Goal: Information Seeking & Learning: Find specific fact

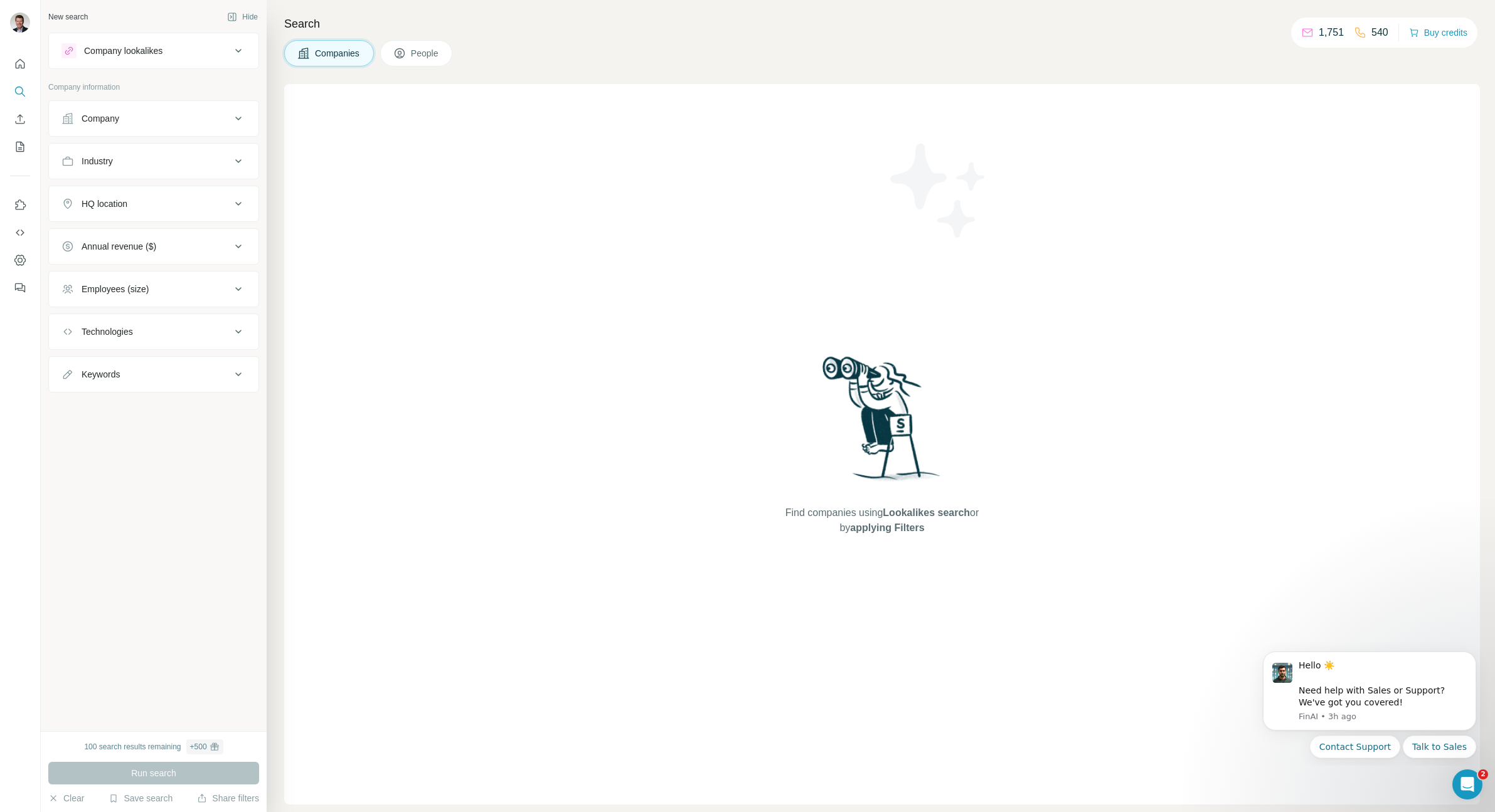
click at [103, 126] on button "Company" at bounding box center [154, 119] width 209 height 30
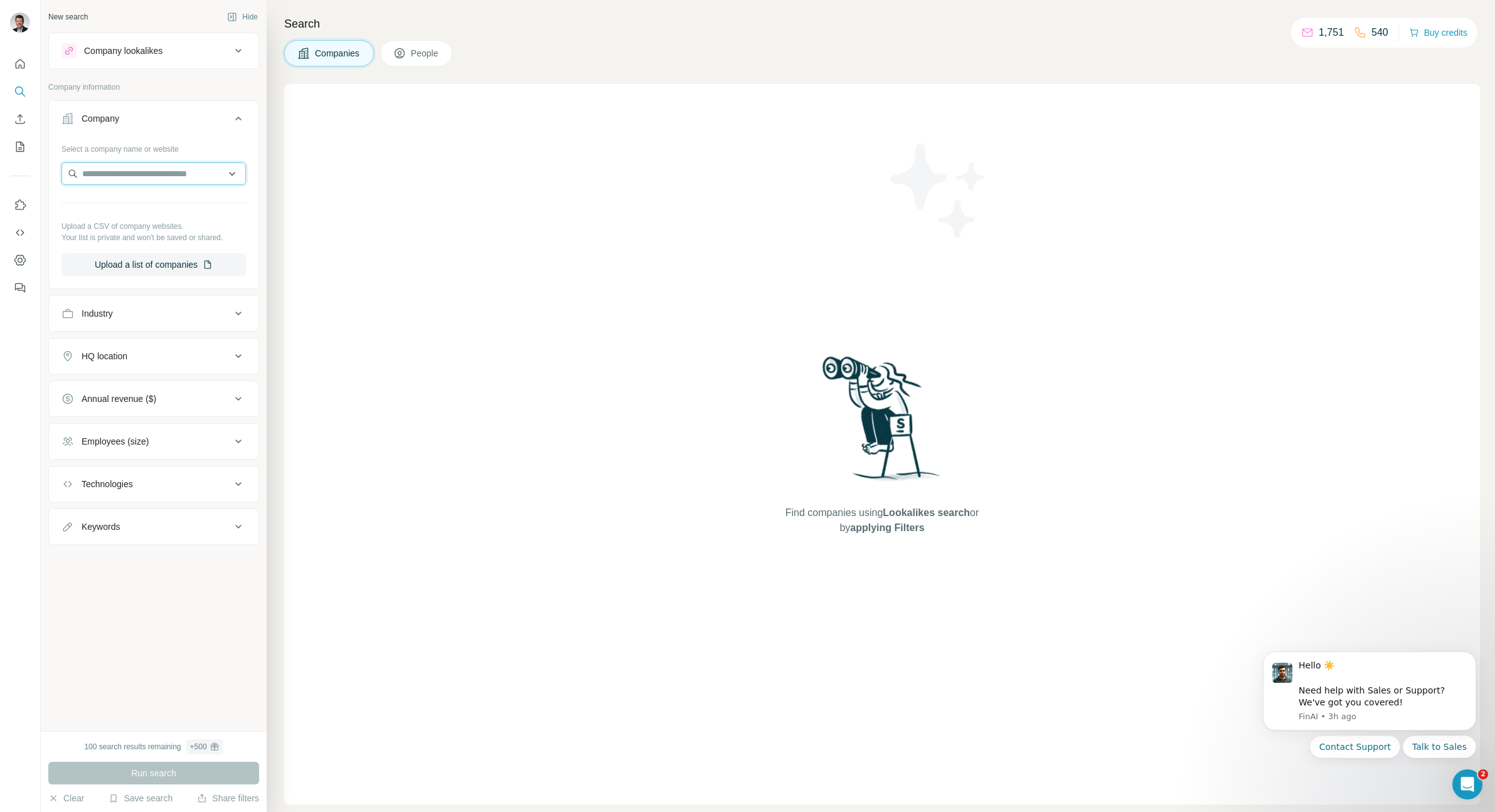
click at [110, 169] on input "text" at bounding box center [154, 174] width 184 height 22
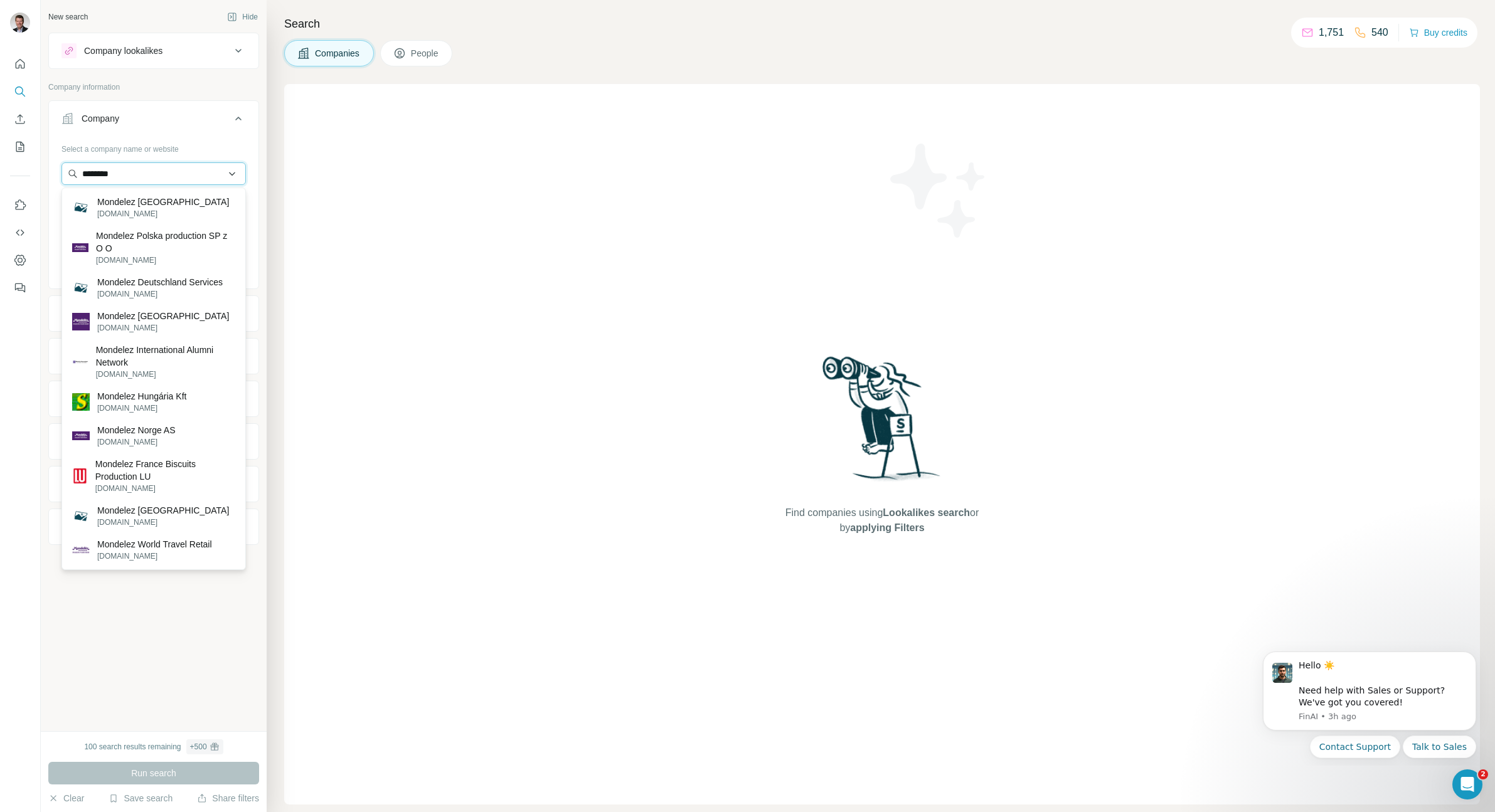
drag, startPoint x: 139, startPoint y: 178, endPoint x: 64, endPoint y: 168, distance: 75.7
click at [64, 168] on input "********" at bounding box center [154, 174] width 184 height 22
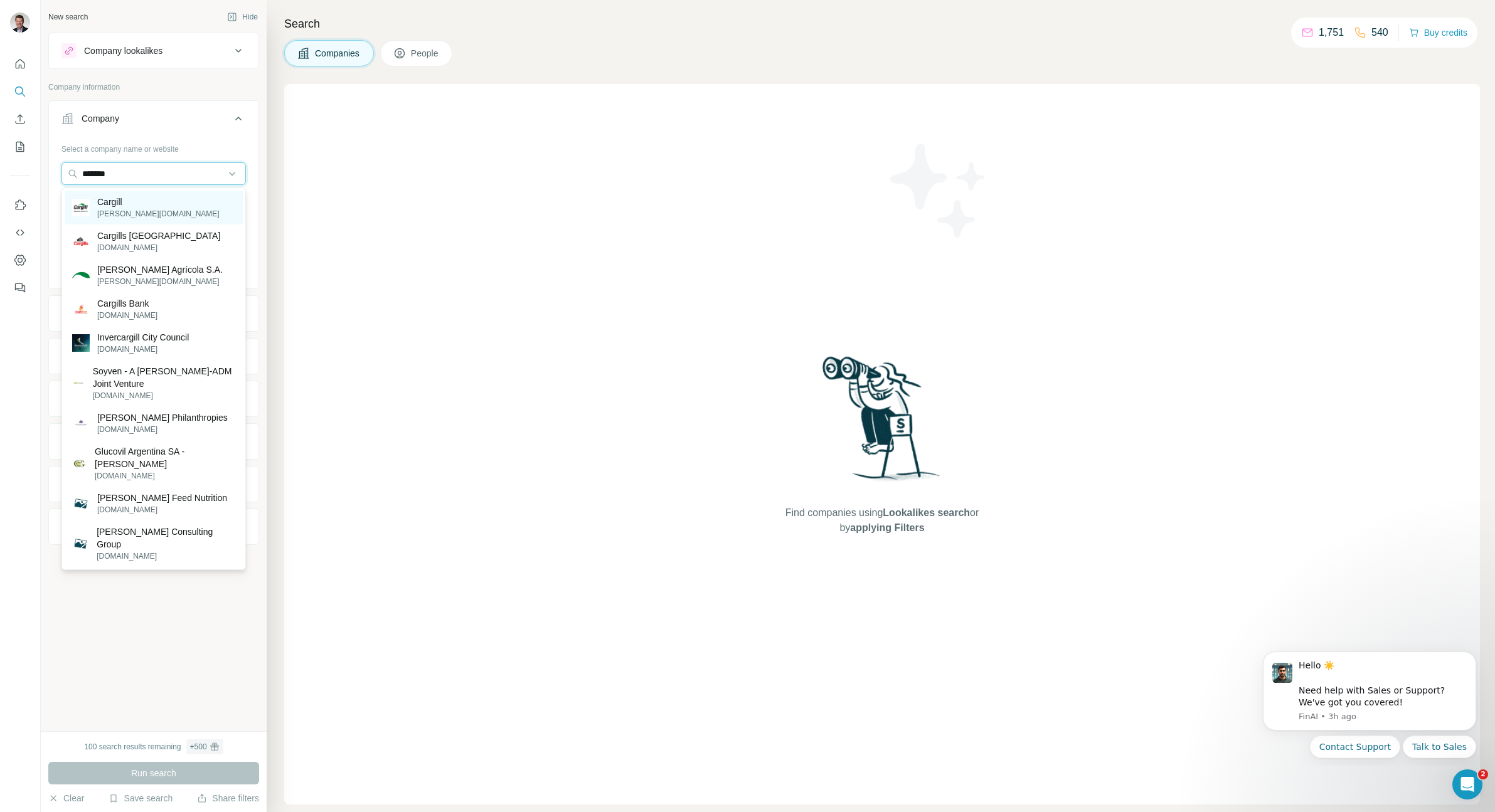
type input "*******"
click at [100, 212] on p "[PERSON_NAME][DOMAIN_NAME]" at bounding box center [158, 213] width 122 height 11
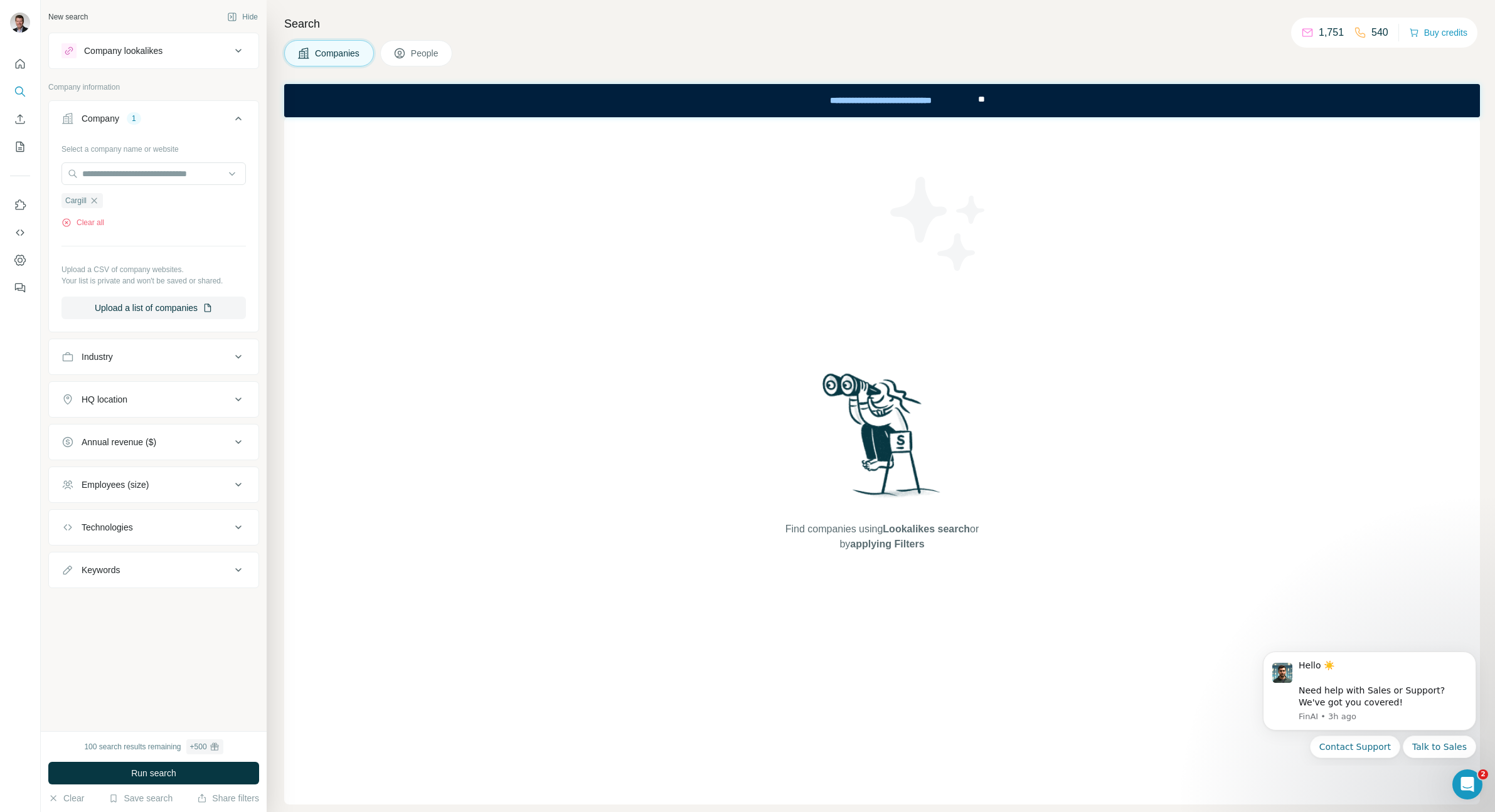
click at [168, 396] on div "HQ location" at bounding box center [146, 399] width 169 height 12
click at [150, 427] on input "text" at bounding box center [154, 431] width 184 height 22
type input "**********"
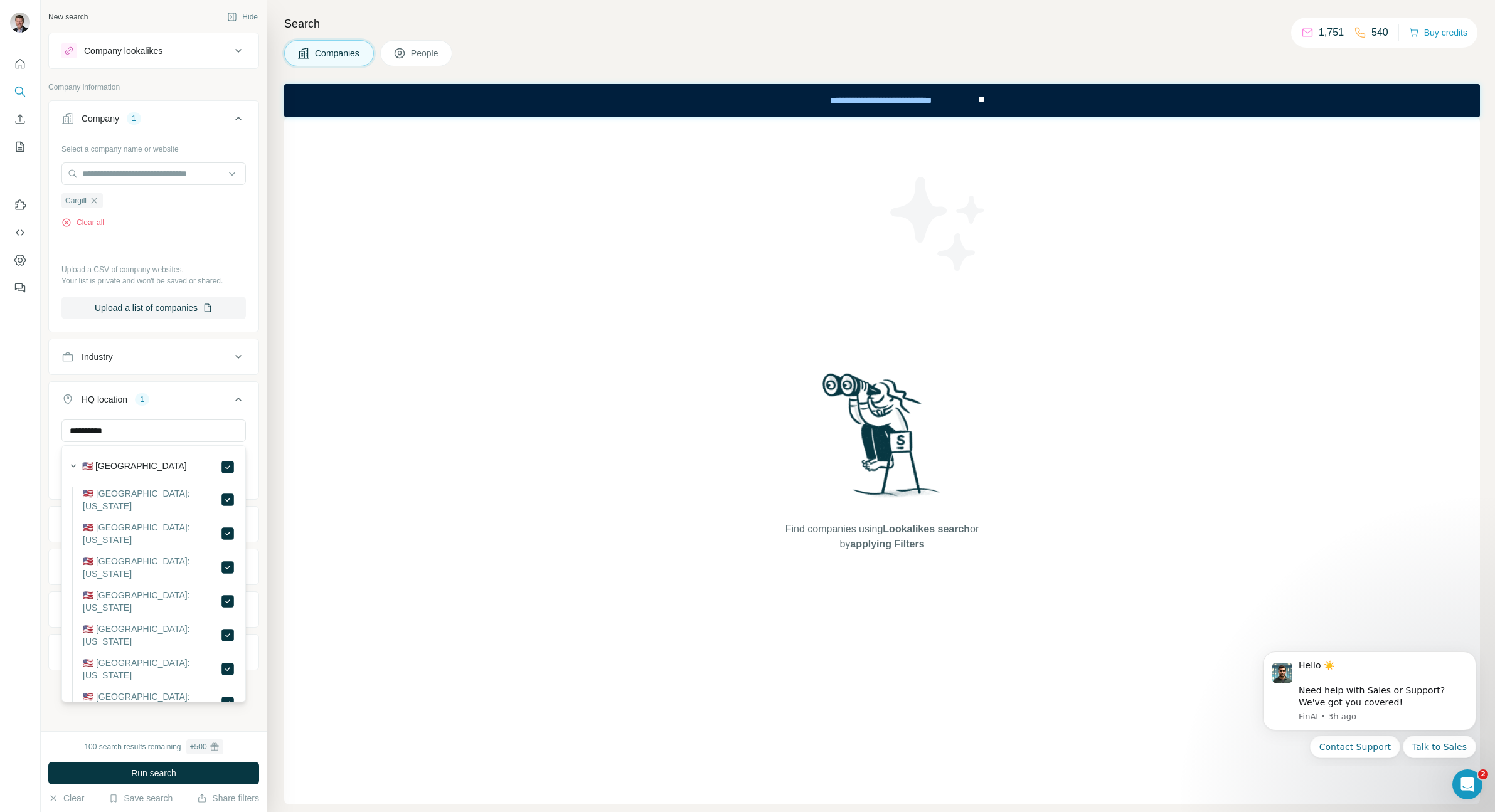
click at [49, 475] on div "**********" at bounding box center [154, 440] width 211 height 119
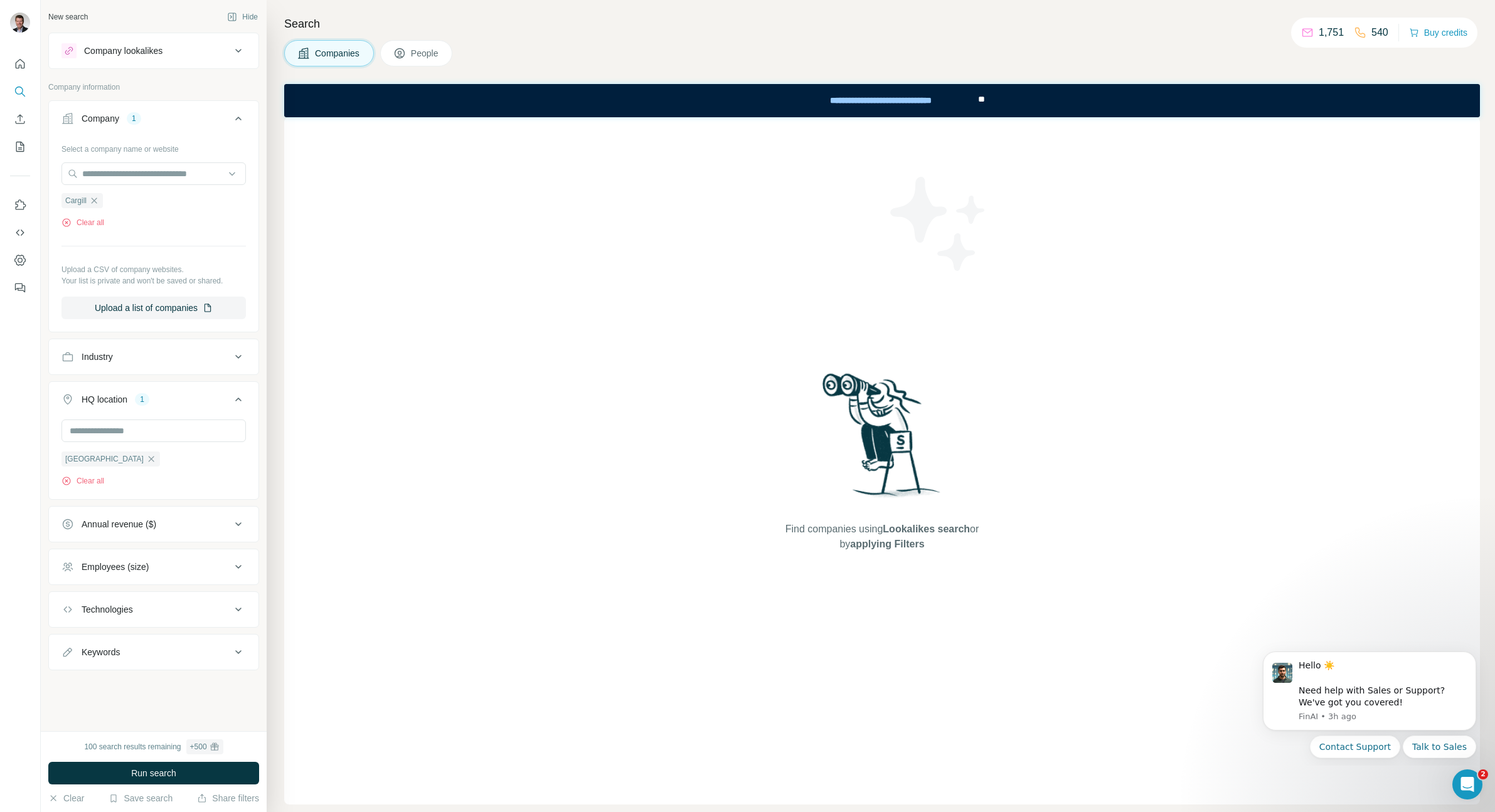
click at [119, 616] on div "Technologies" at bounding box center [107, 609] width 51 height 12
click at [111, 643] on input "text" at bounding box center [154, 641] width 184 height 22
type input "*"
click at [105, 640] on input "***" at bounding box center [154, 641] width 184 height 22
type input "*"
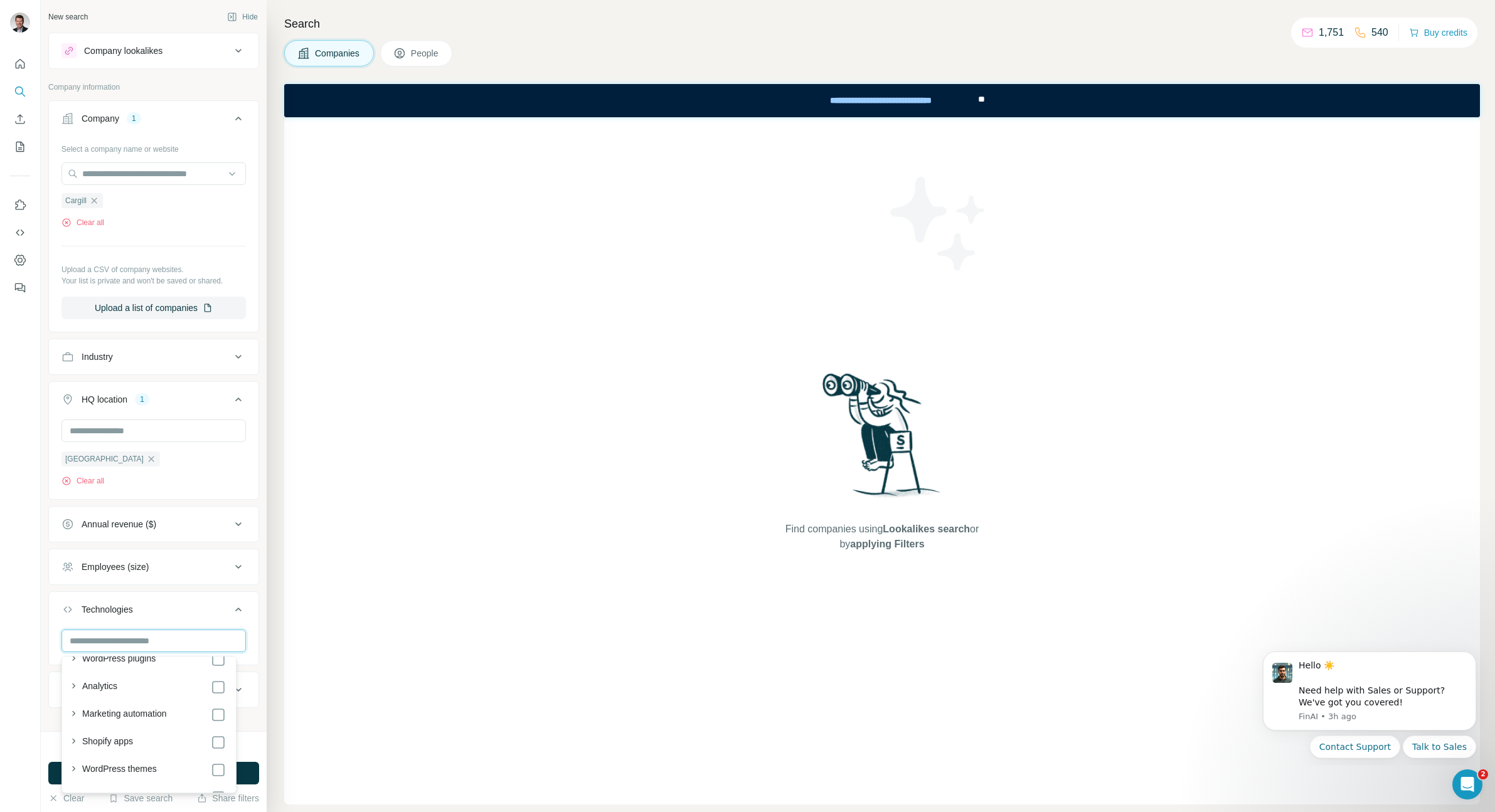
scroll to position [44, 0]
click at [75, 687] on icon "button" at bounding box center [73, 687] width 12 height 12
click at [155, 598] on button "Technologies" at bounding box center [154, 612] width 209 height 35
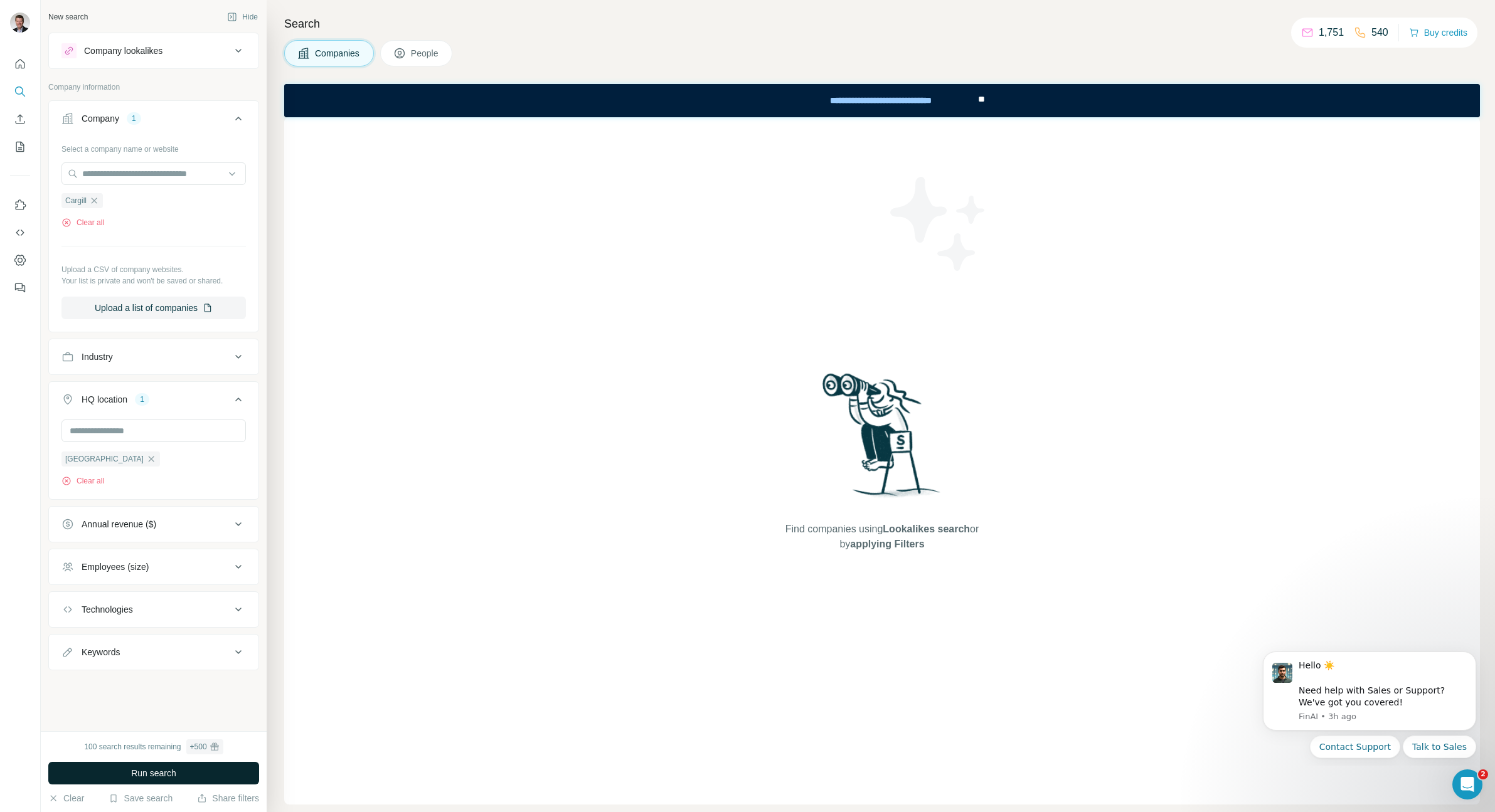
click at [142, 770] on span "Run search" at bounding box center [154, 773] width 45 height 12
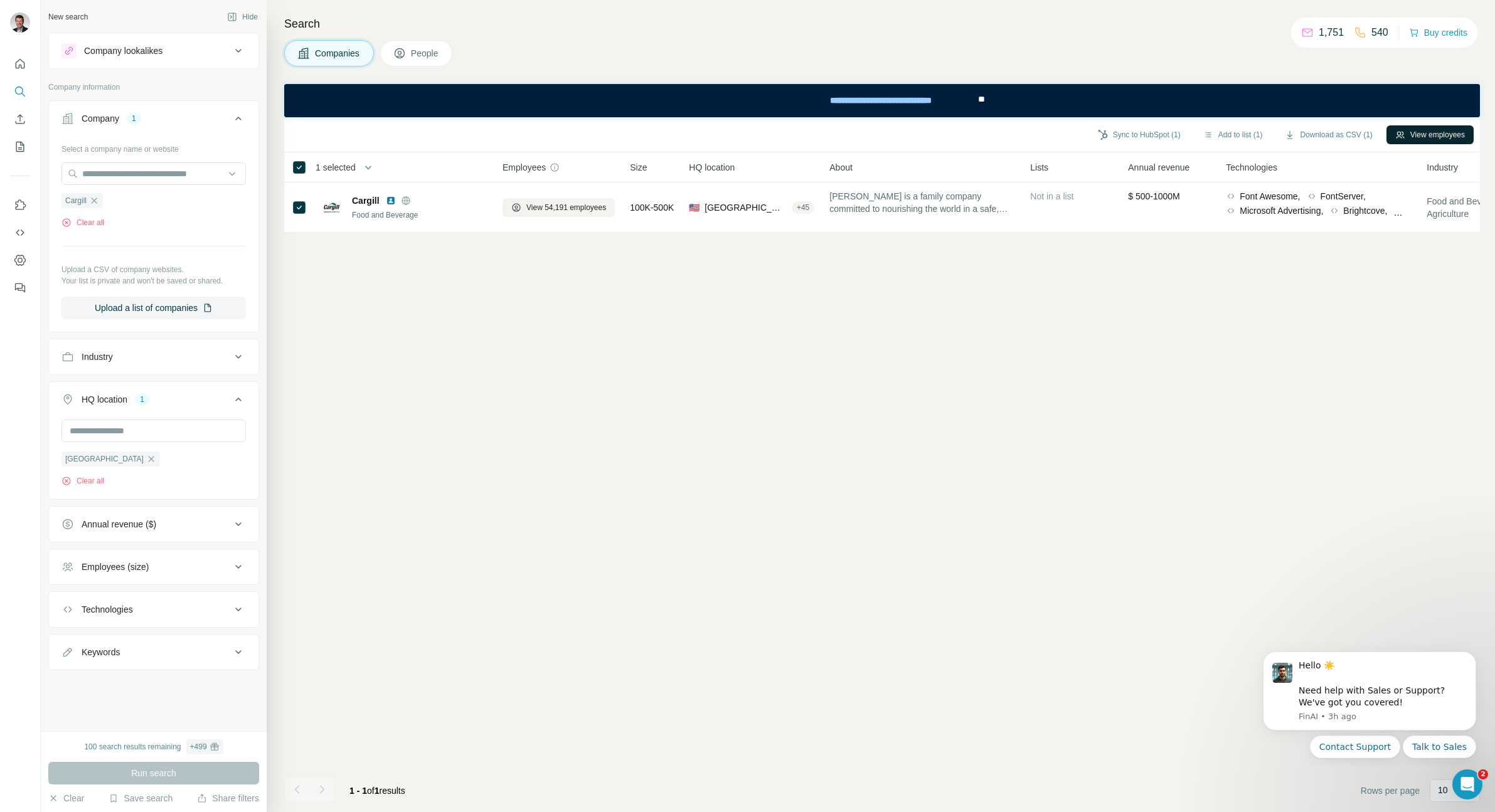
click at [1426, 136] on button "View employees" at bounding box center [1429, 134] width 87 height 19
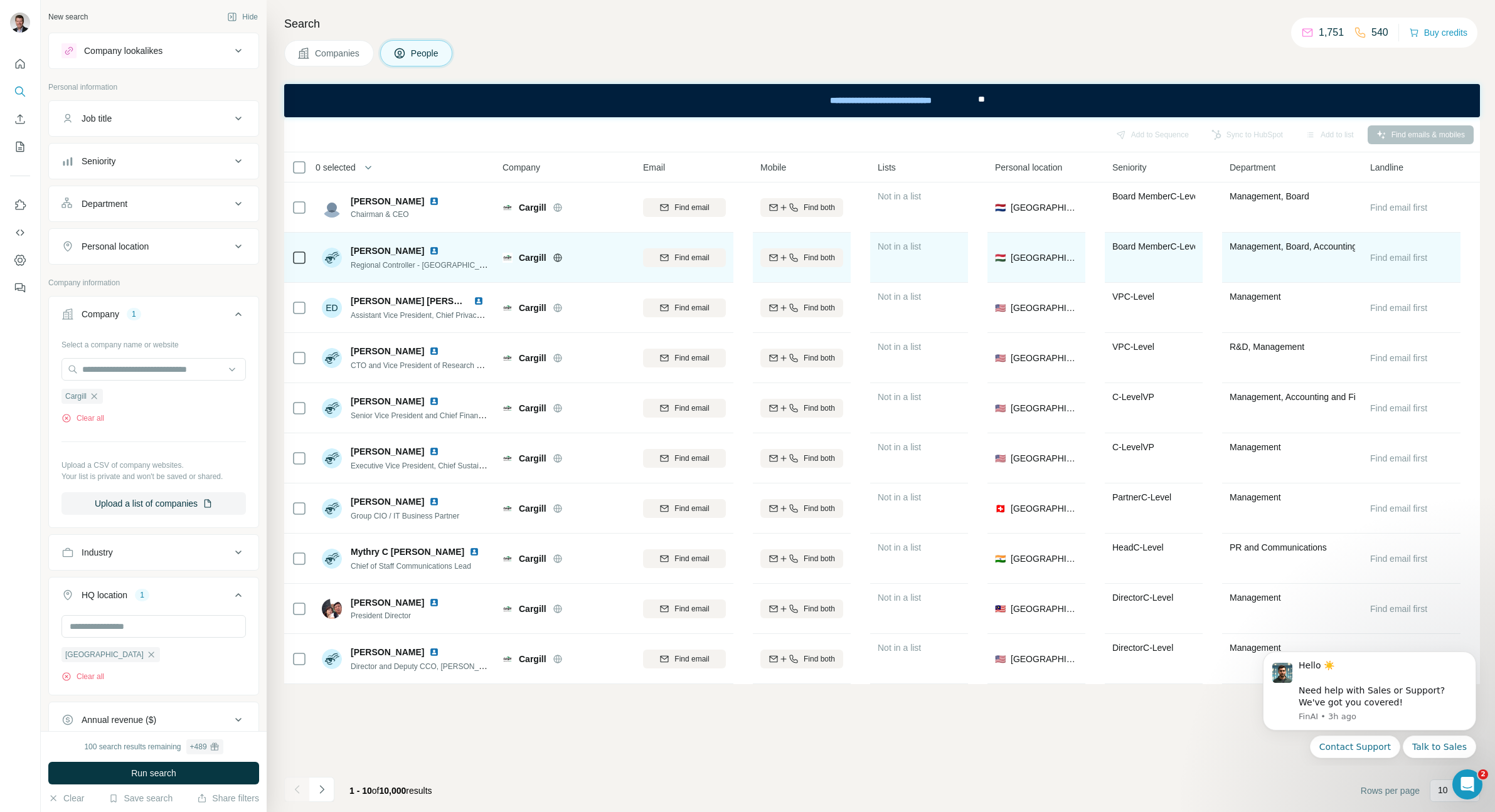
click at [330, 258] on img at bounding box center [332, 258] width 20 height 20
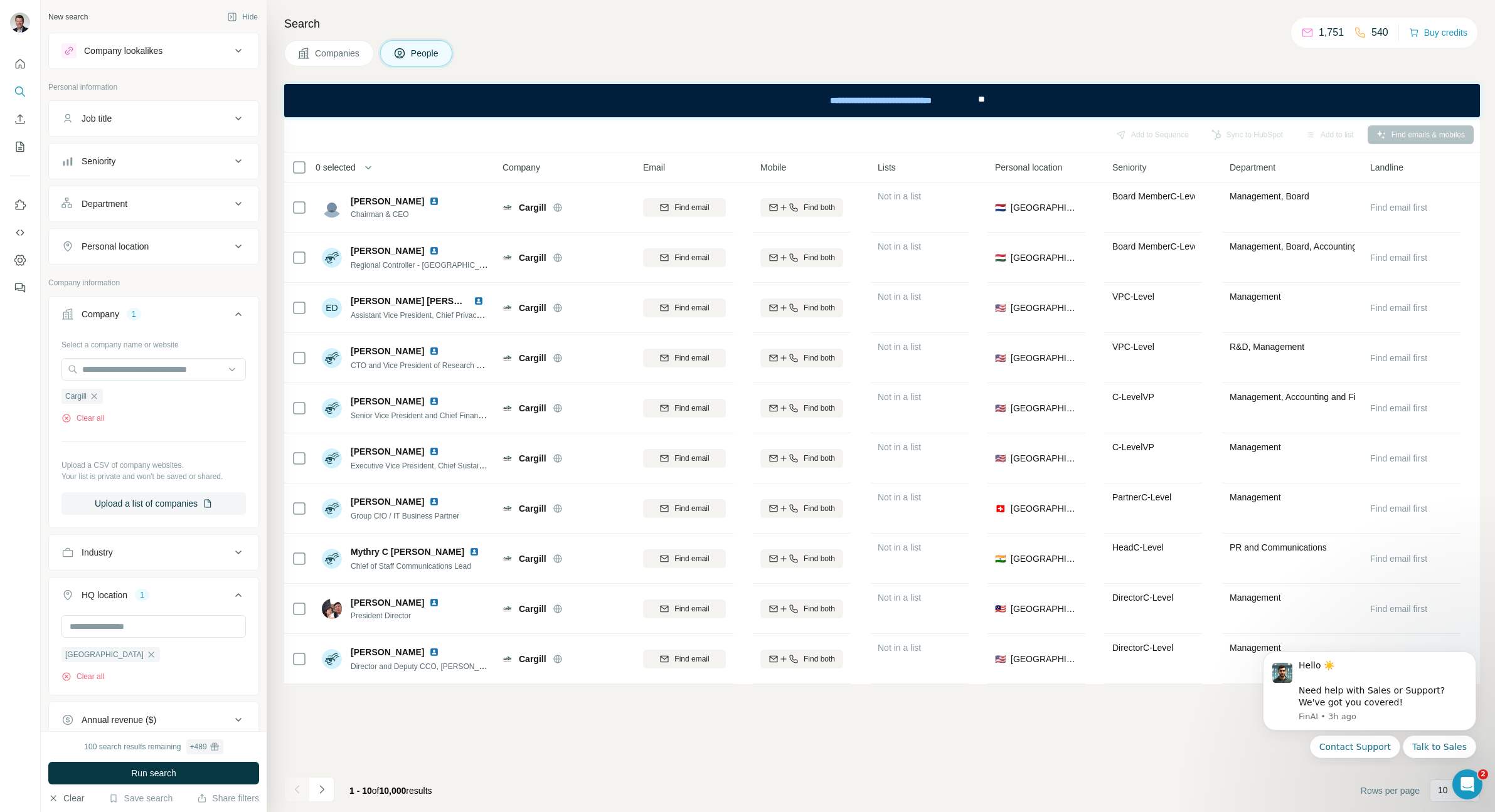
click at [70, 804] on button "Clear" at bounding box center [66, 798] width 36 height 12
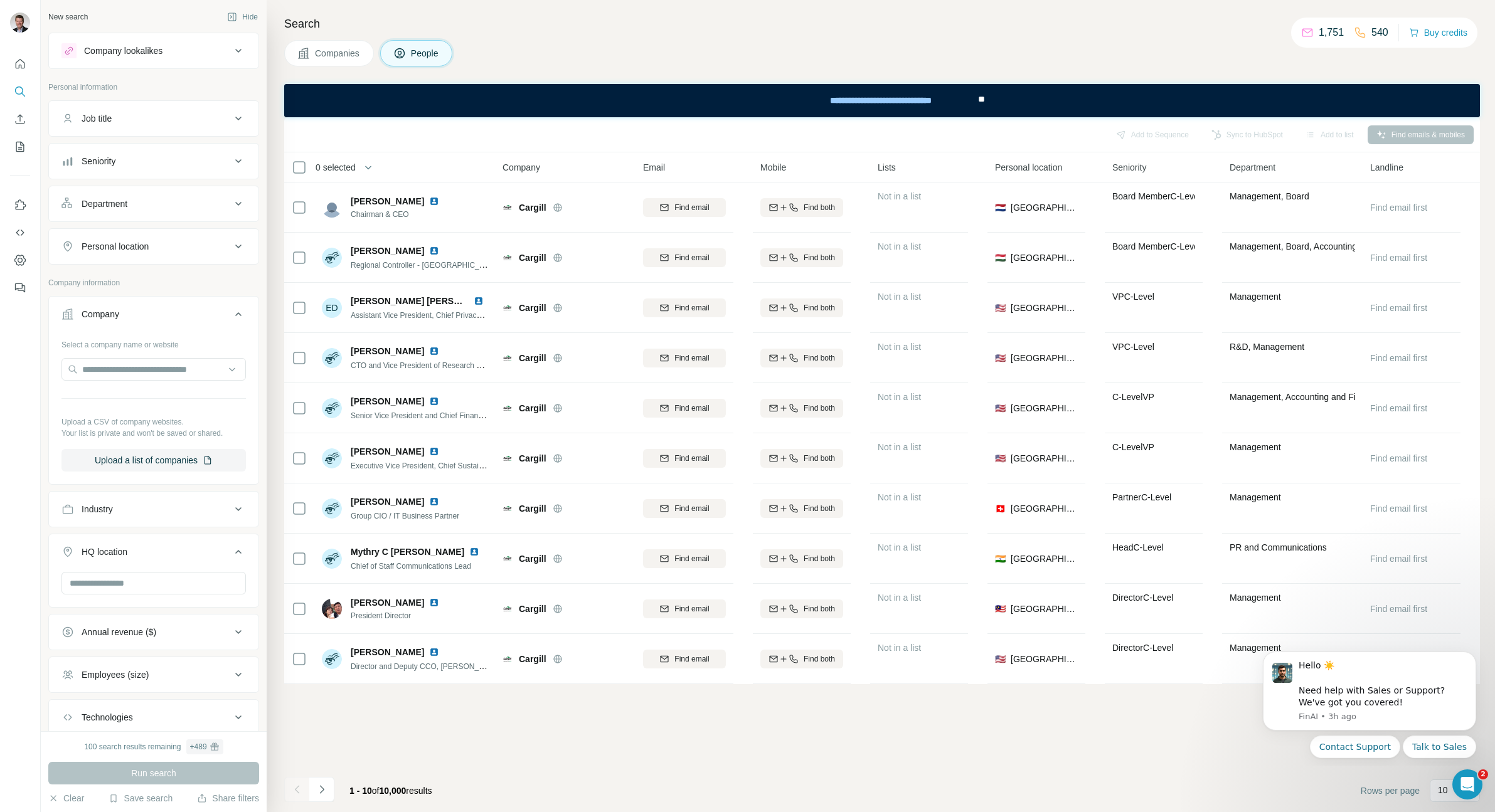
click at [128, 56] on div "Company lookalikes" at bounding box center [123, 51] width 79 height 12
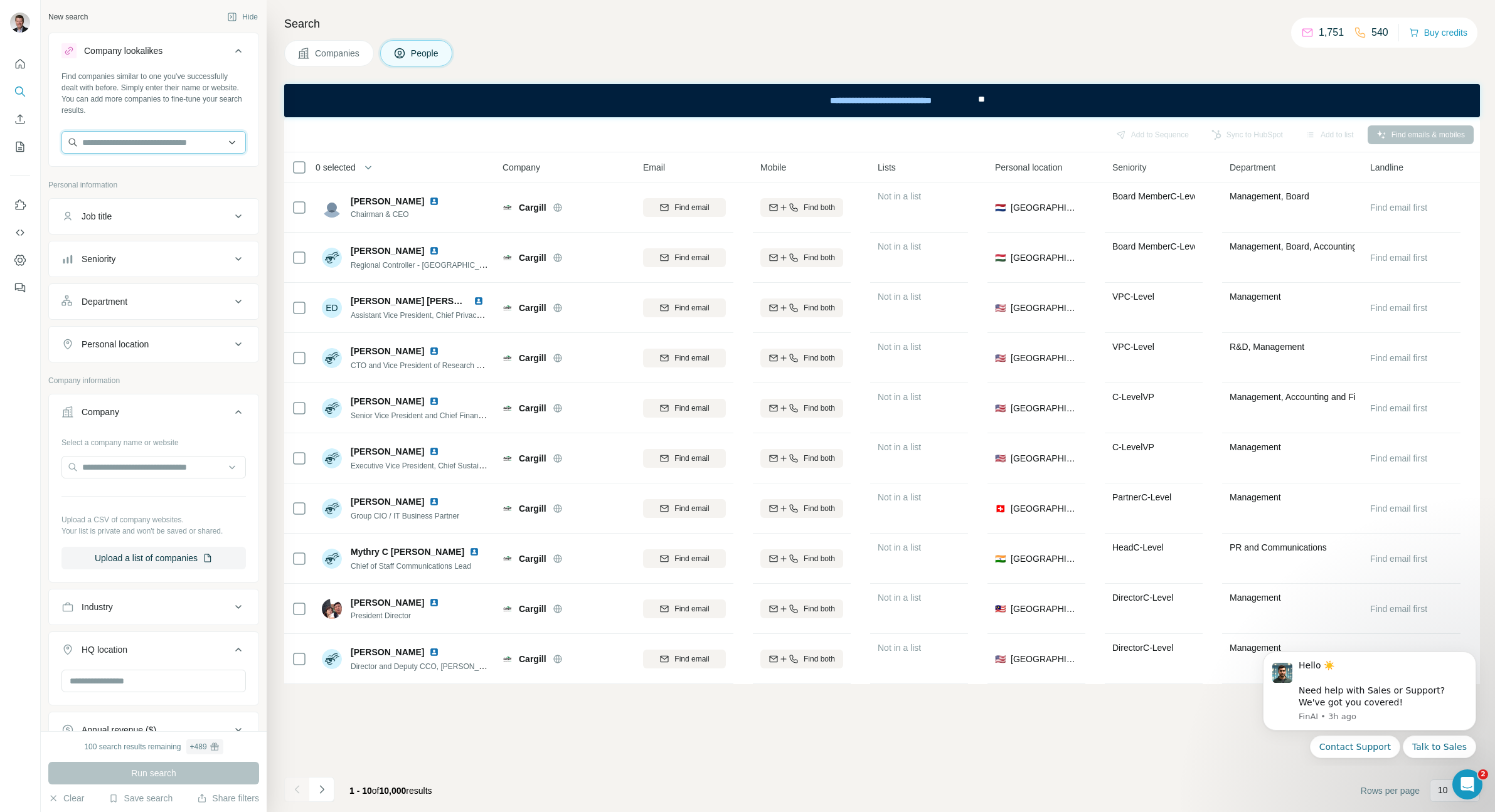
click at [118, 134] on input "text" at bounding box center [154, 142] width 184 height 22
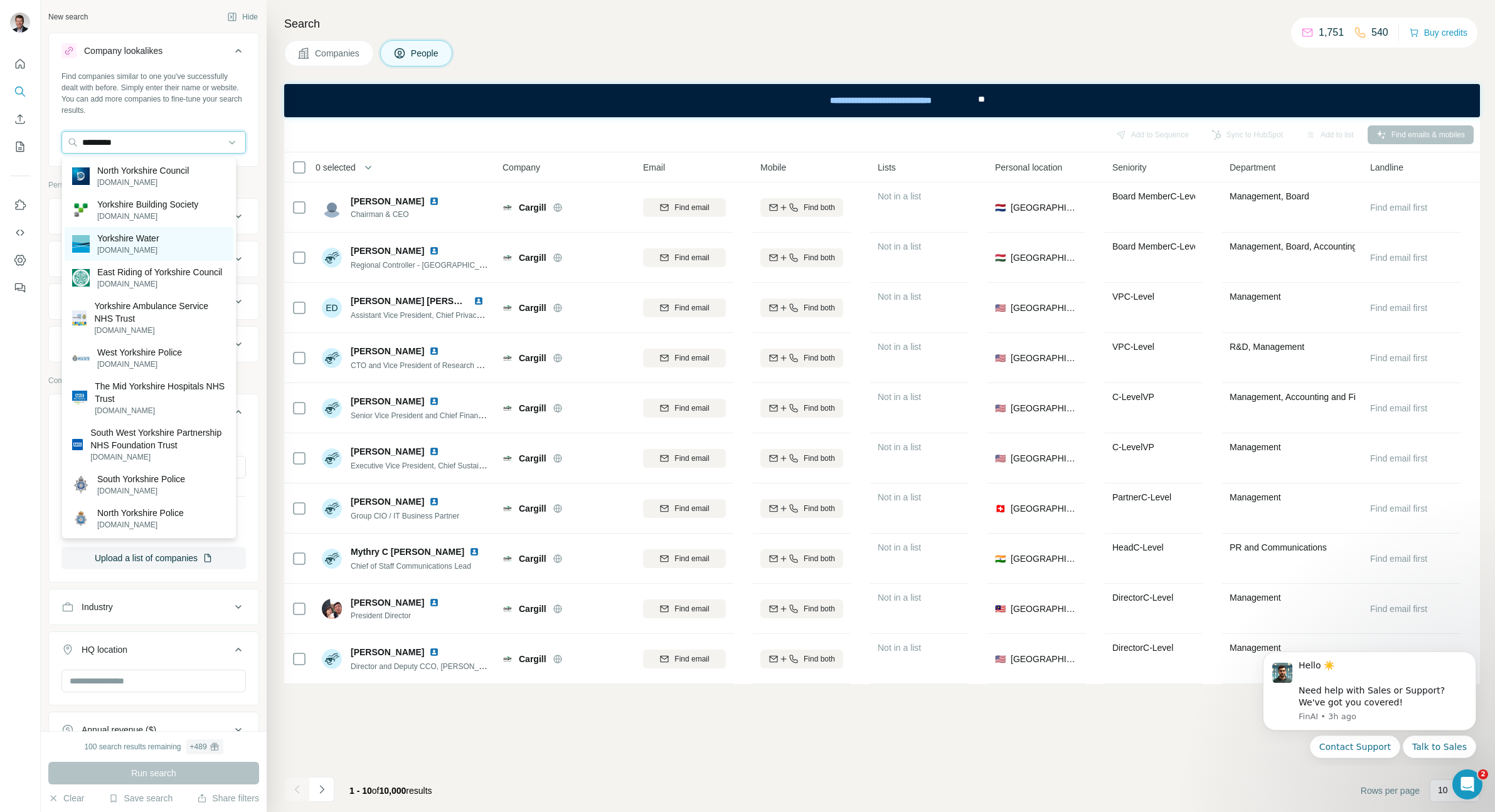
type input "*********"
click at [121, 239] on p "Yorkshire Water" at bounding box center [128, 238] width 62 height 12
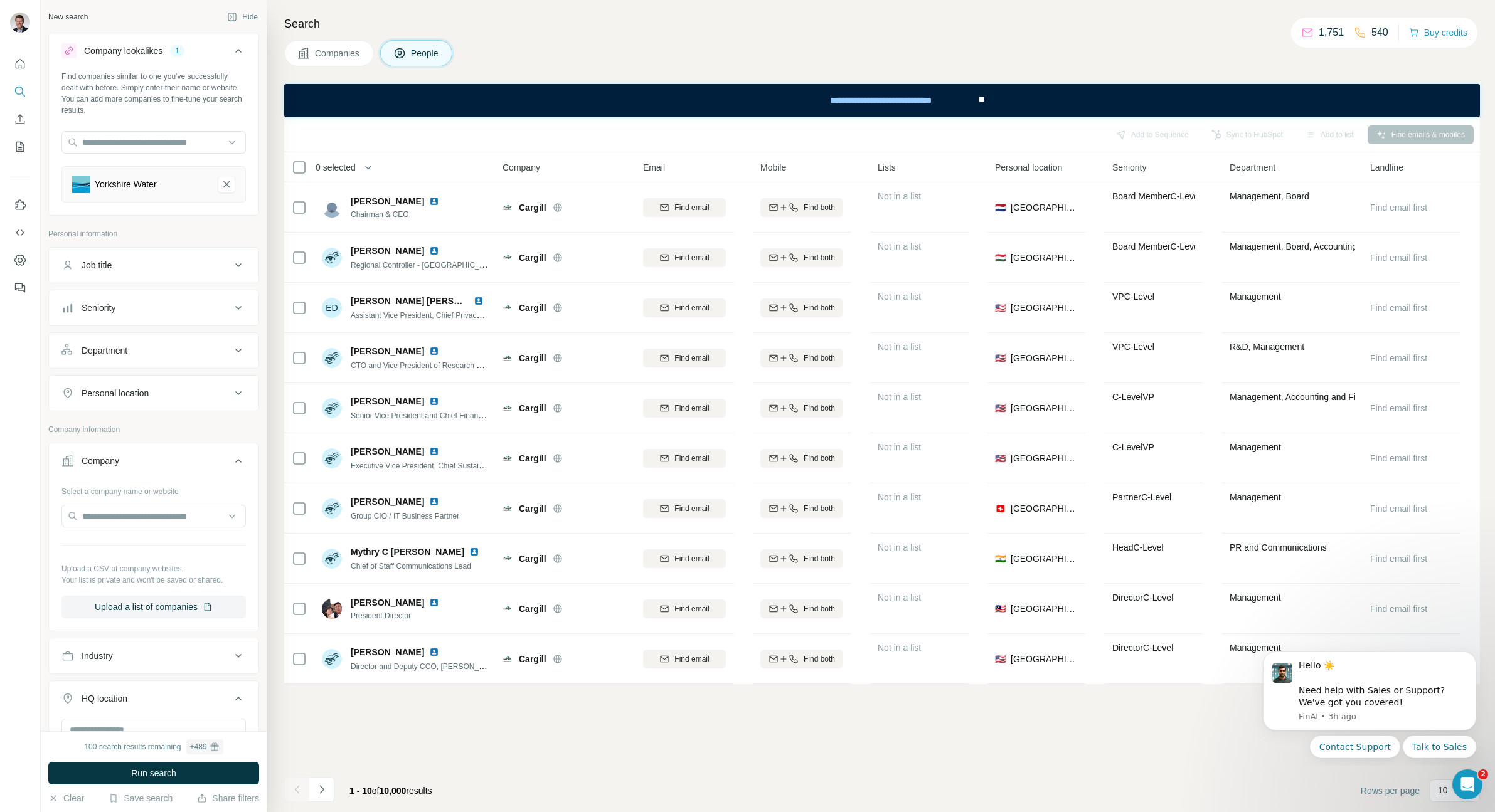
click at [163, 352] on div "Department" at bounding box center [146, 350] width 169 height 12
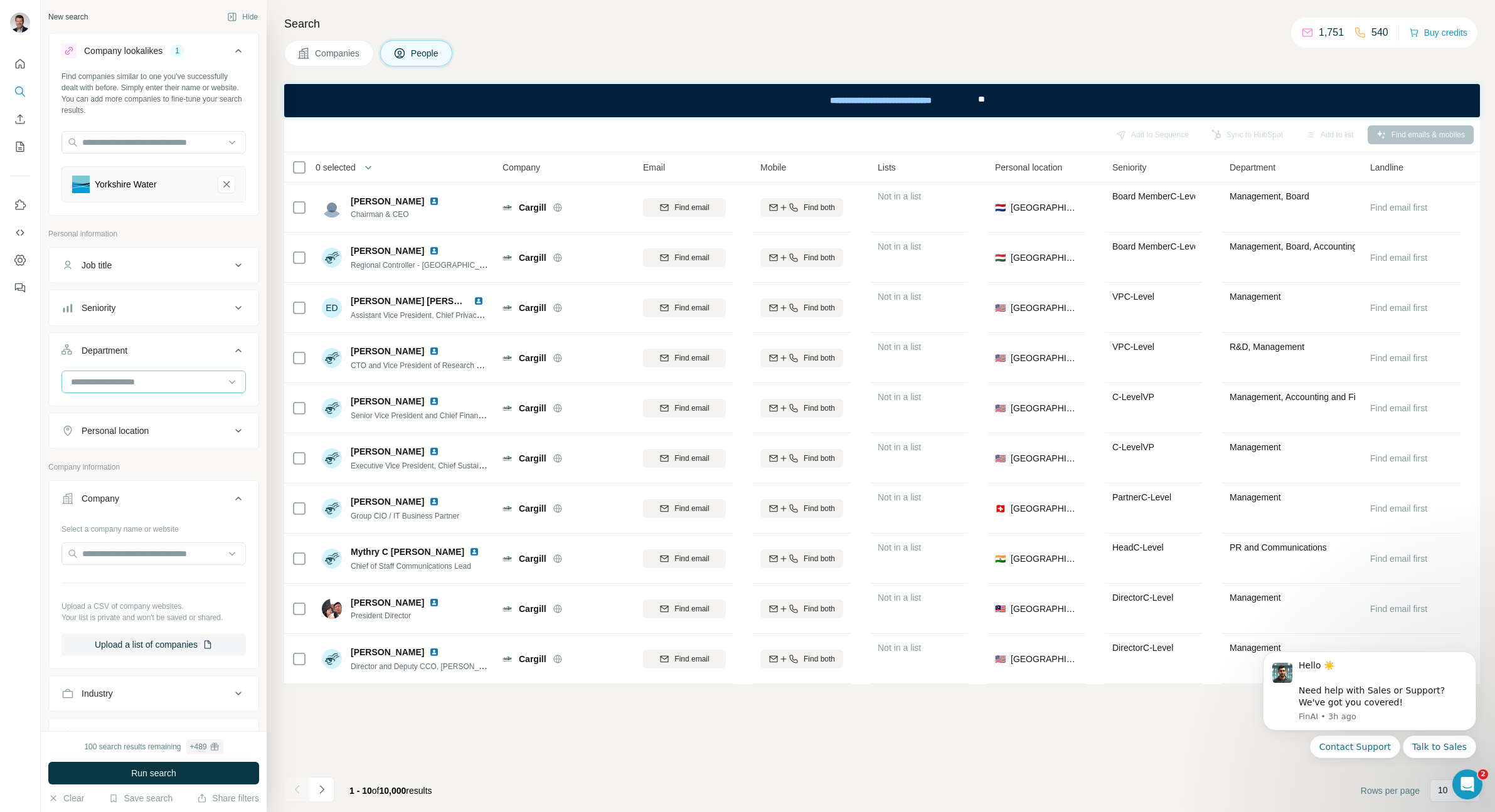
click at [150, 377] on input at bounding box center [147, 382] width 155 height 14
click at [144, 428] on div "Management" at bounding box center [149, 429] width 154 height 12
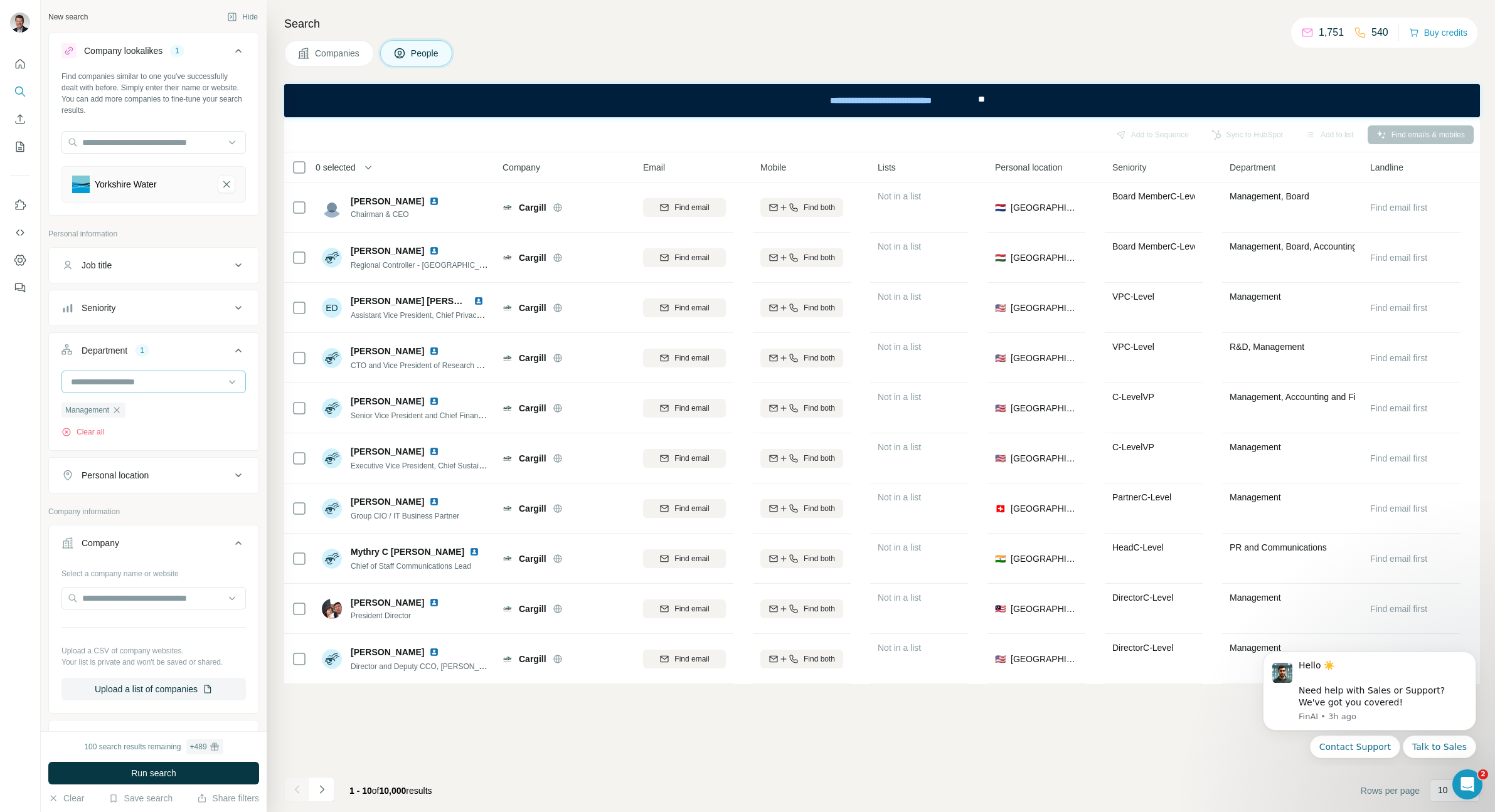
click at [165, 382] on input at bounding box center [147, 382] width 155 height 14
click at [125, 350] on div "Department" at bounding box center [104, 350] width 46 height 12
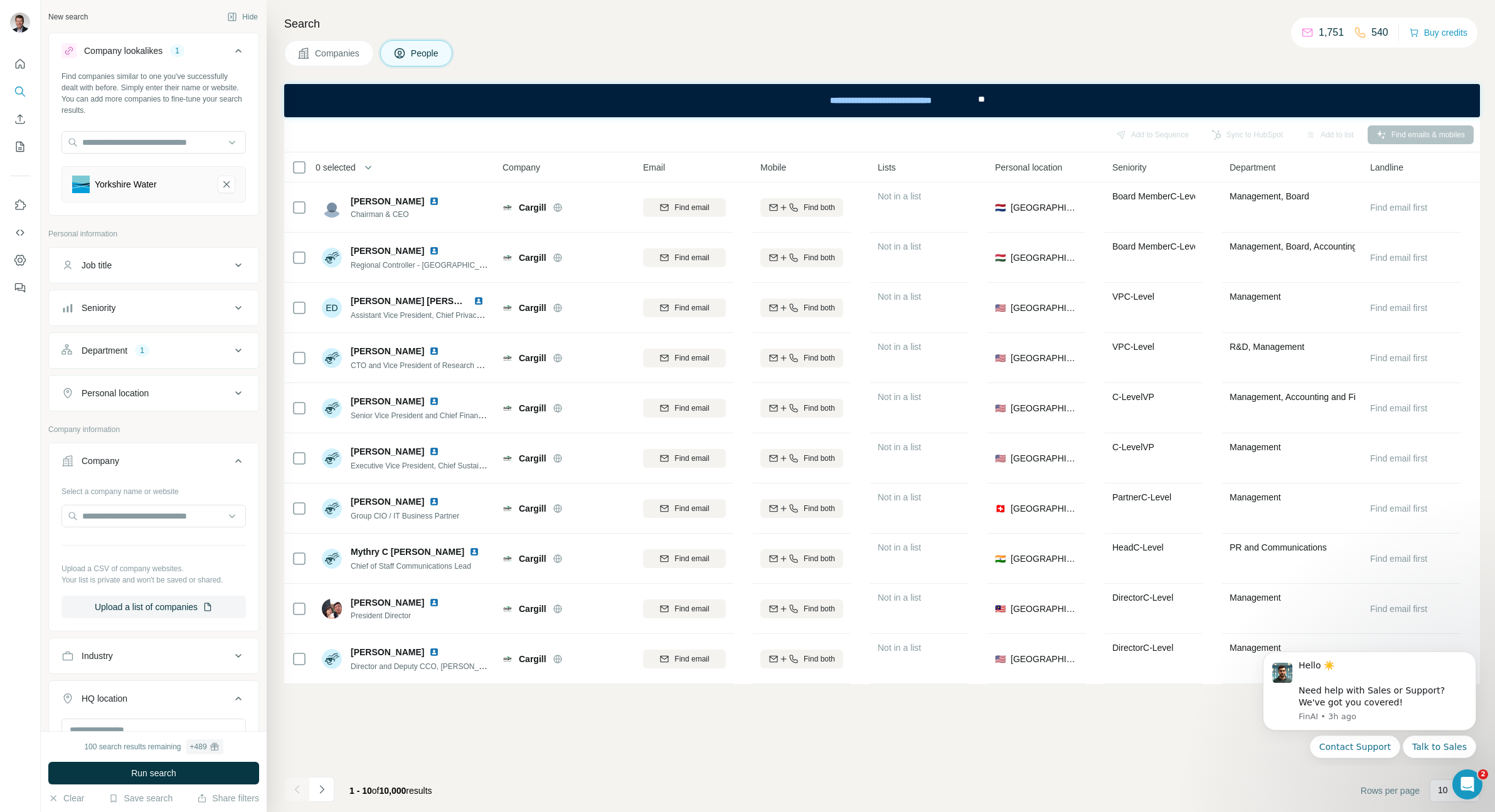
click at [125, 351] on div "Department" at bounding box center [104, 350] width 46 height 12
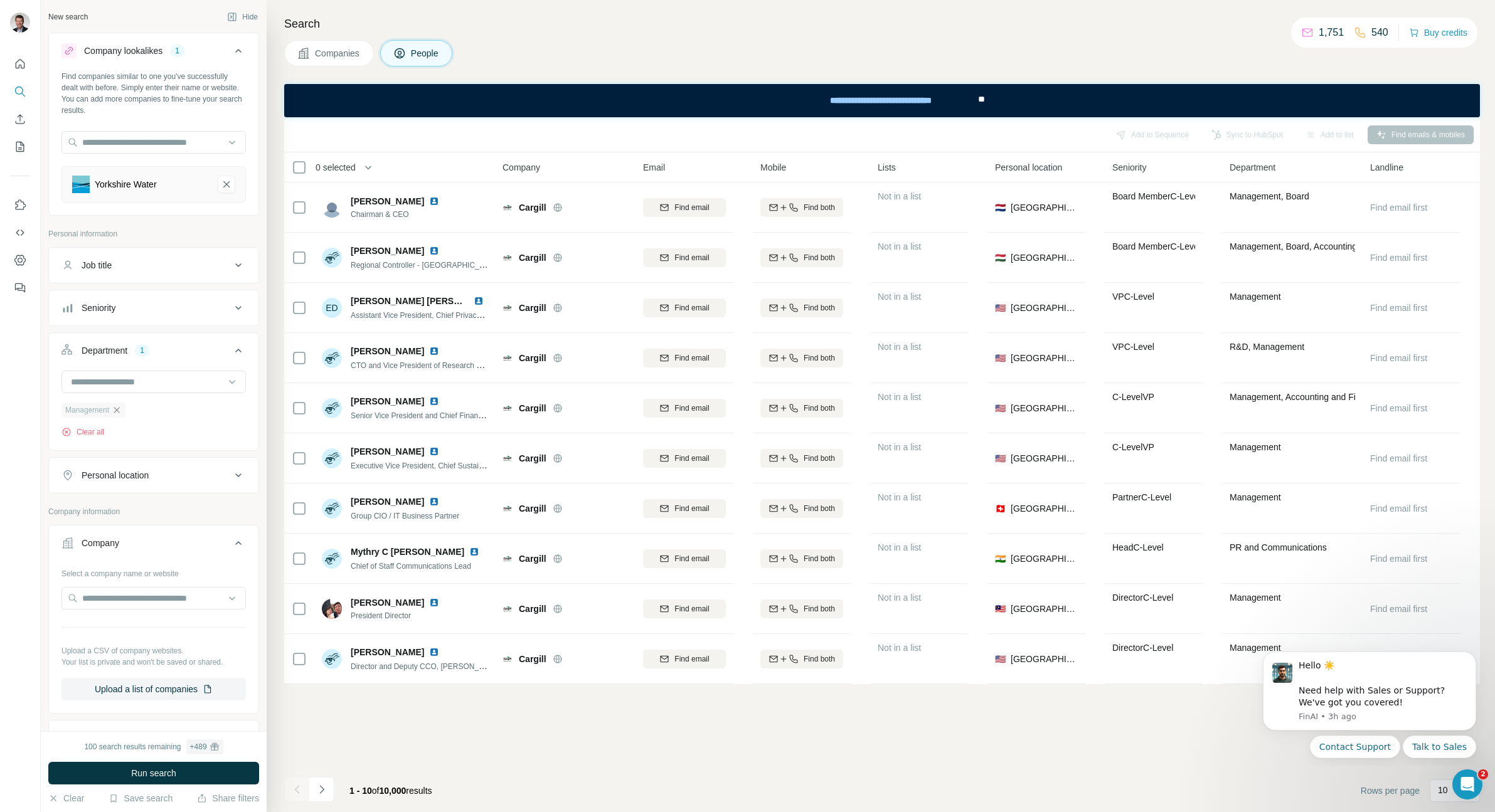
click at [120, 411] on icon "button" at bounding box center [117, 410] width 6 height 6
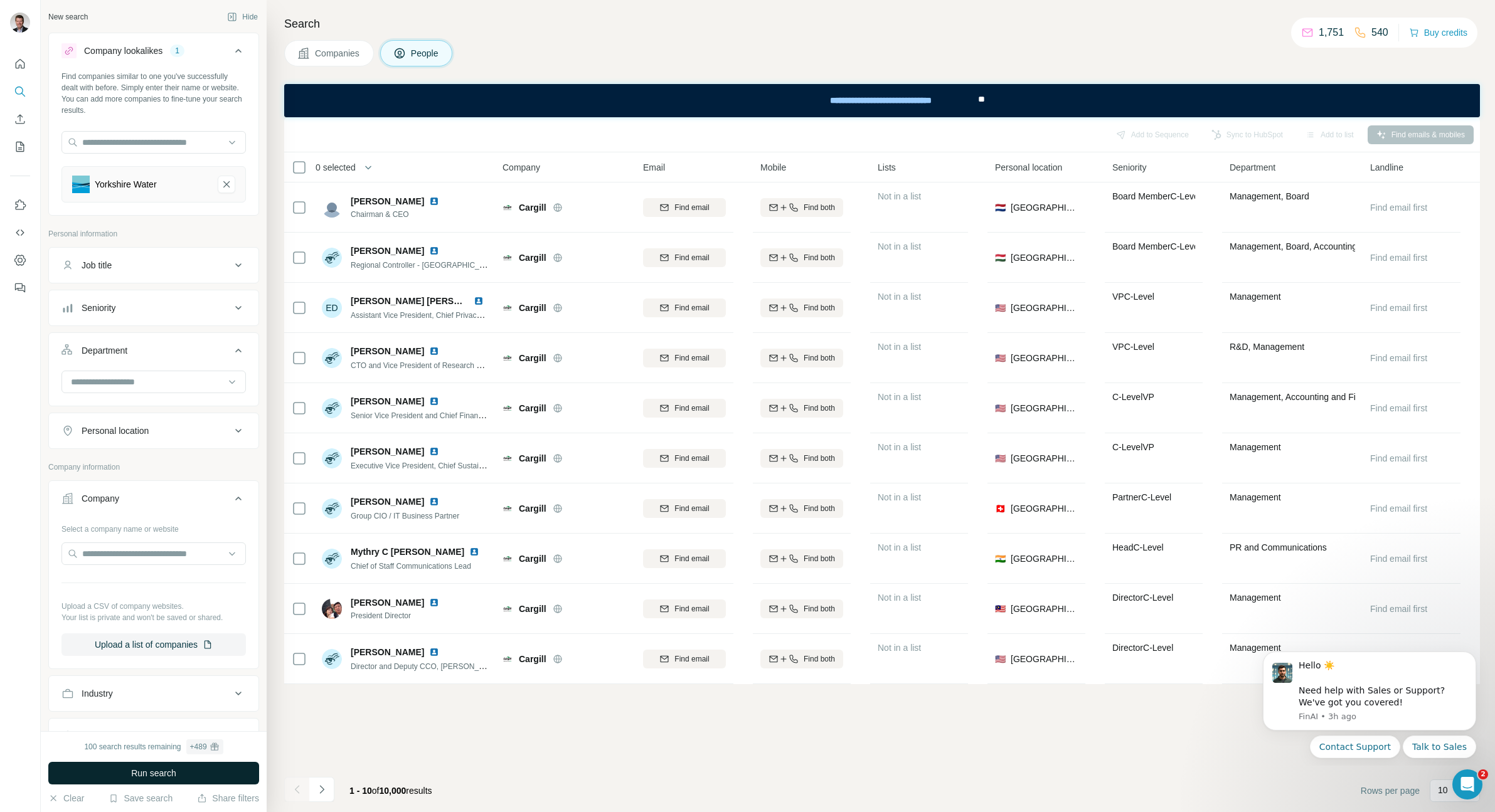
click at [157, 769] on span "Run search" at bounding box center [154, 773] width 45 height 12
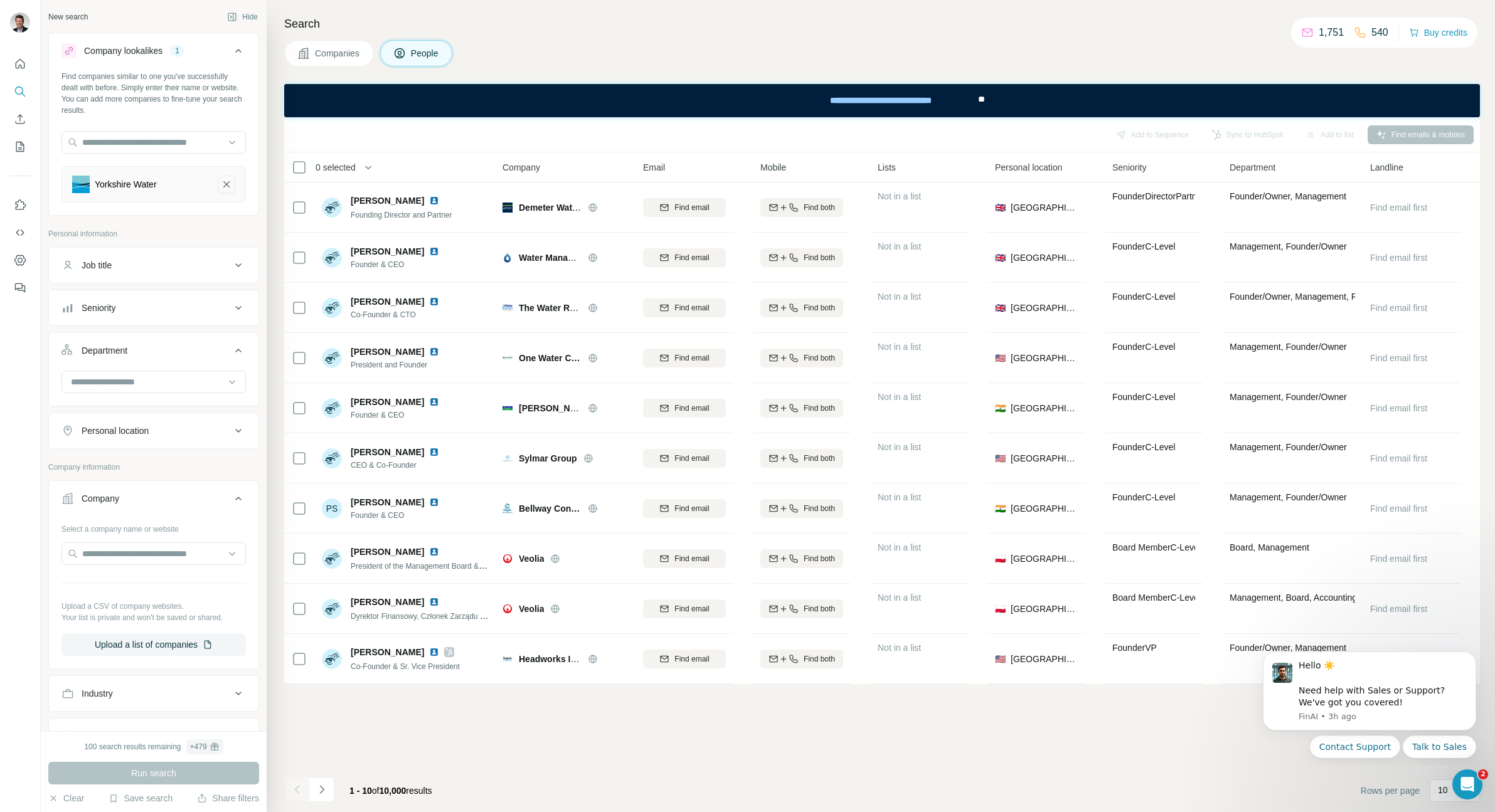
click at [221, 190] on icon "Yorkshire Water-remove-button" at bounding box center [226, 184] width 11 height 12
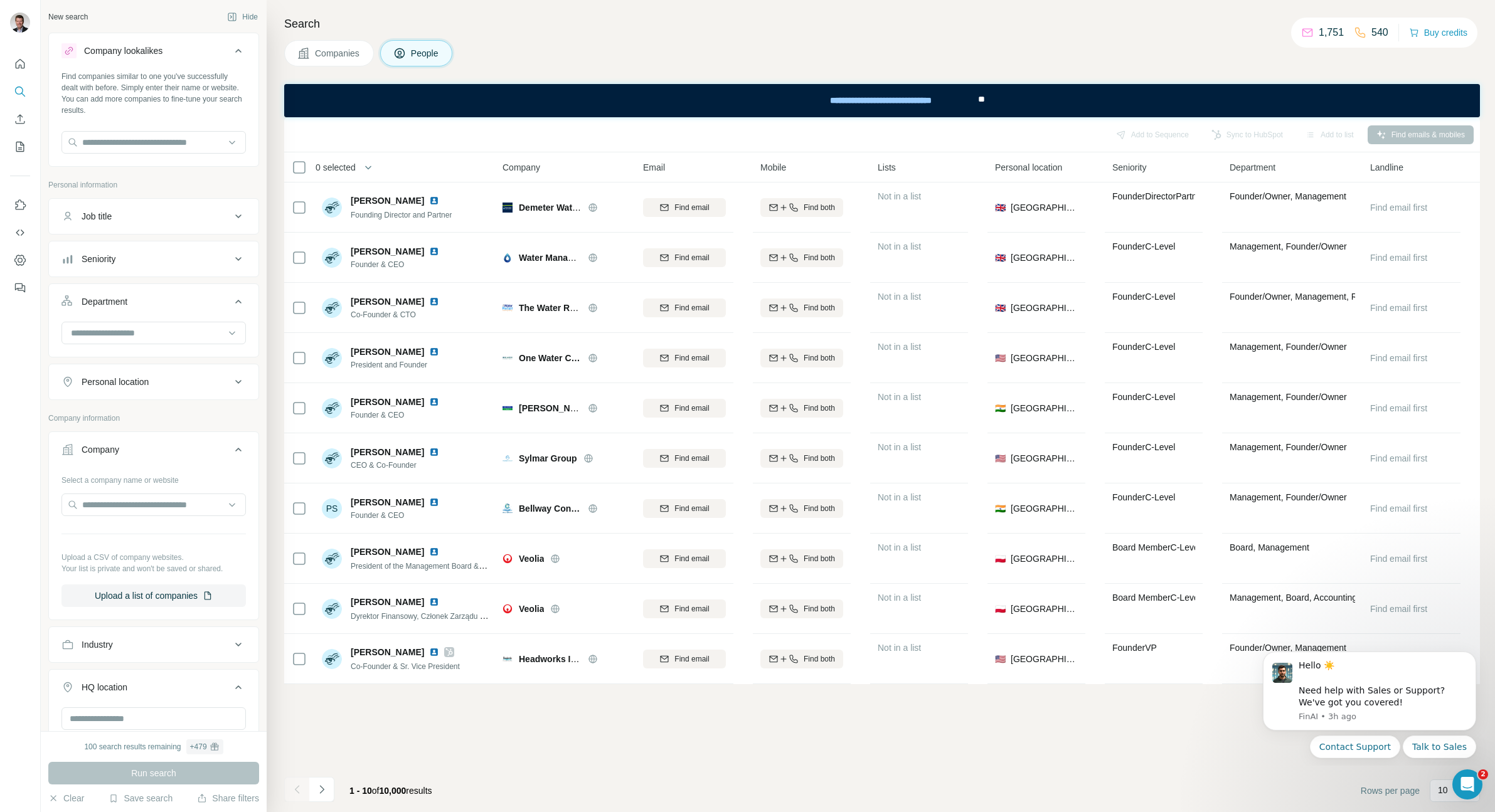
click at [236, 51] on icon at bounding box center [239, 51] width 7 height 4
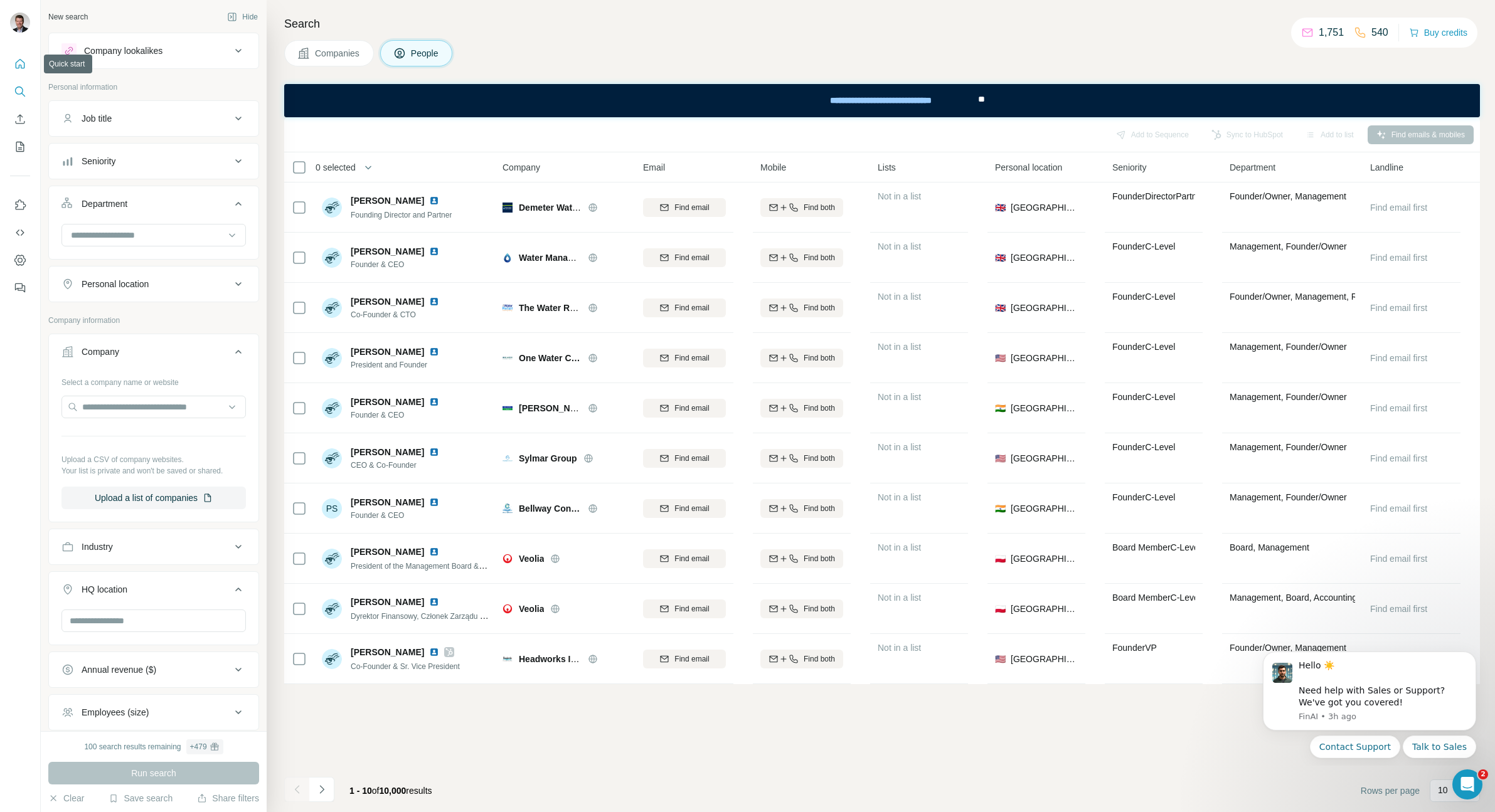
click at [20, 70] on icon "Quick start" at bounding box center [20, 64] width 12 height 12
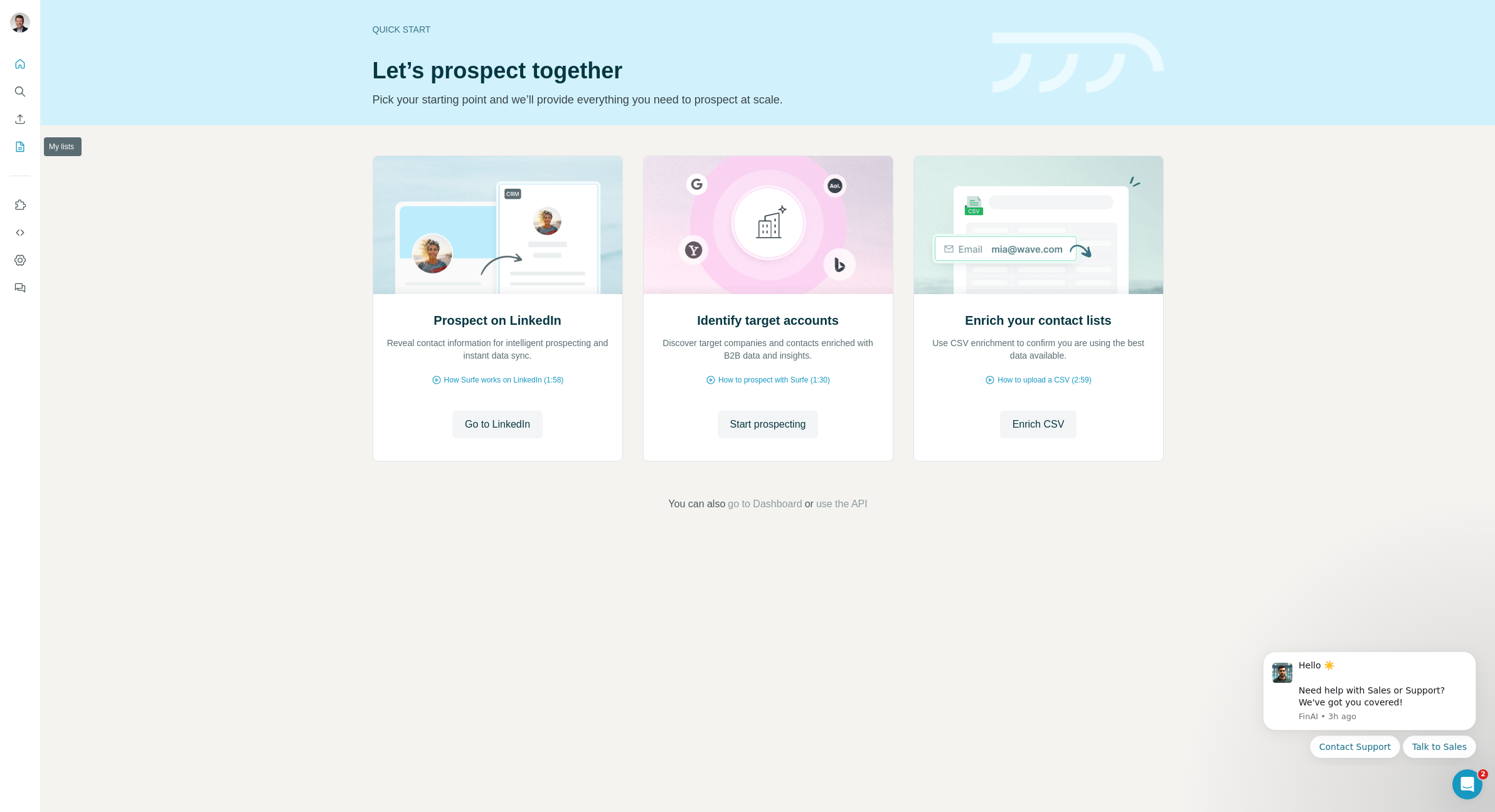
click at [12, 146] on button "My lists" at bounding box center [20, 147] width 20 height 22
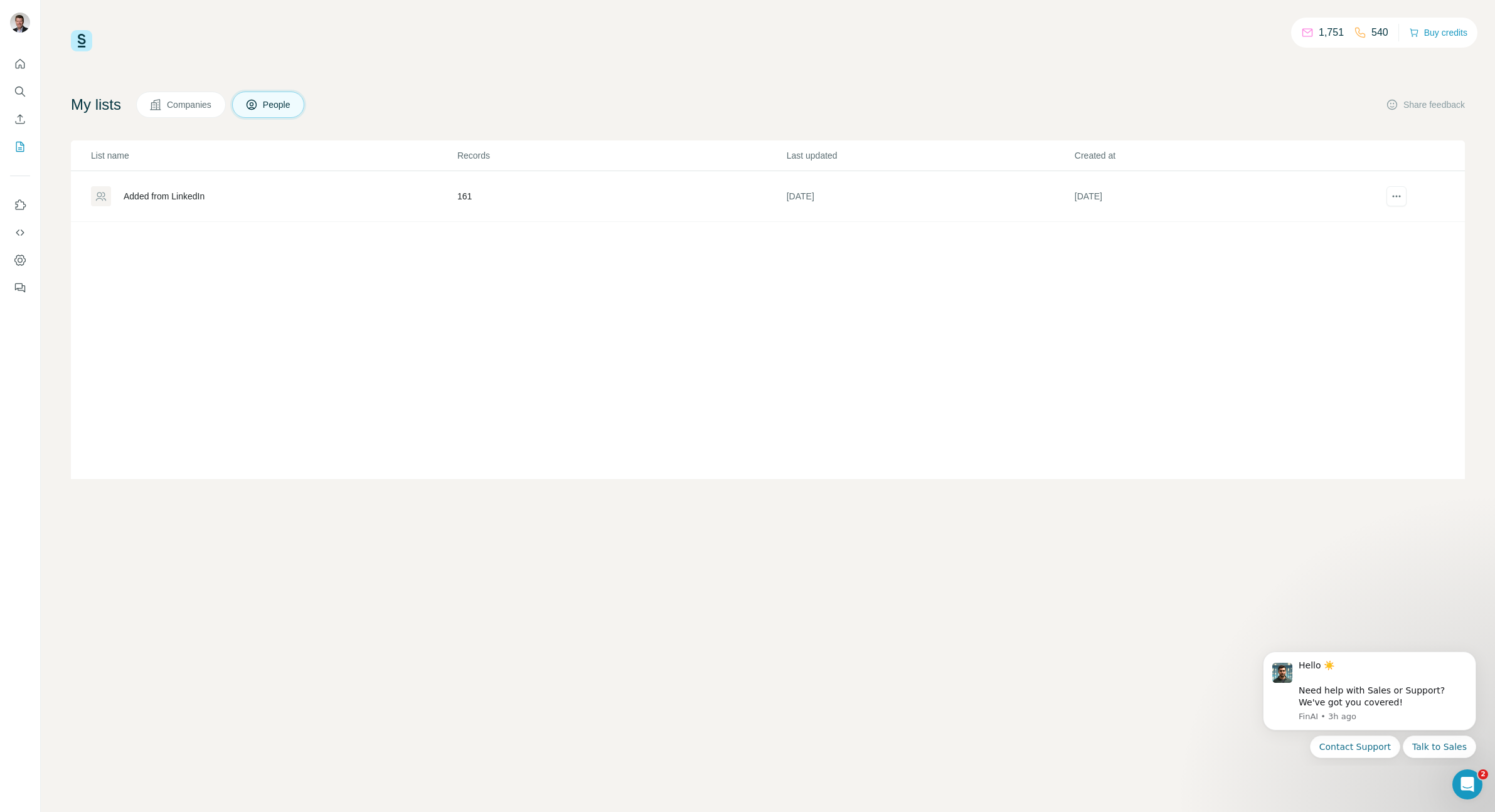
click at [162, 108] on icon at bounding box center [155, 104] width 12 height 12
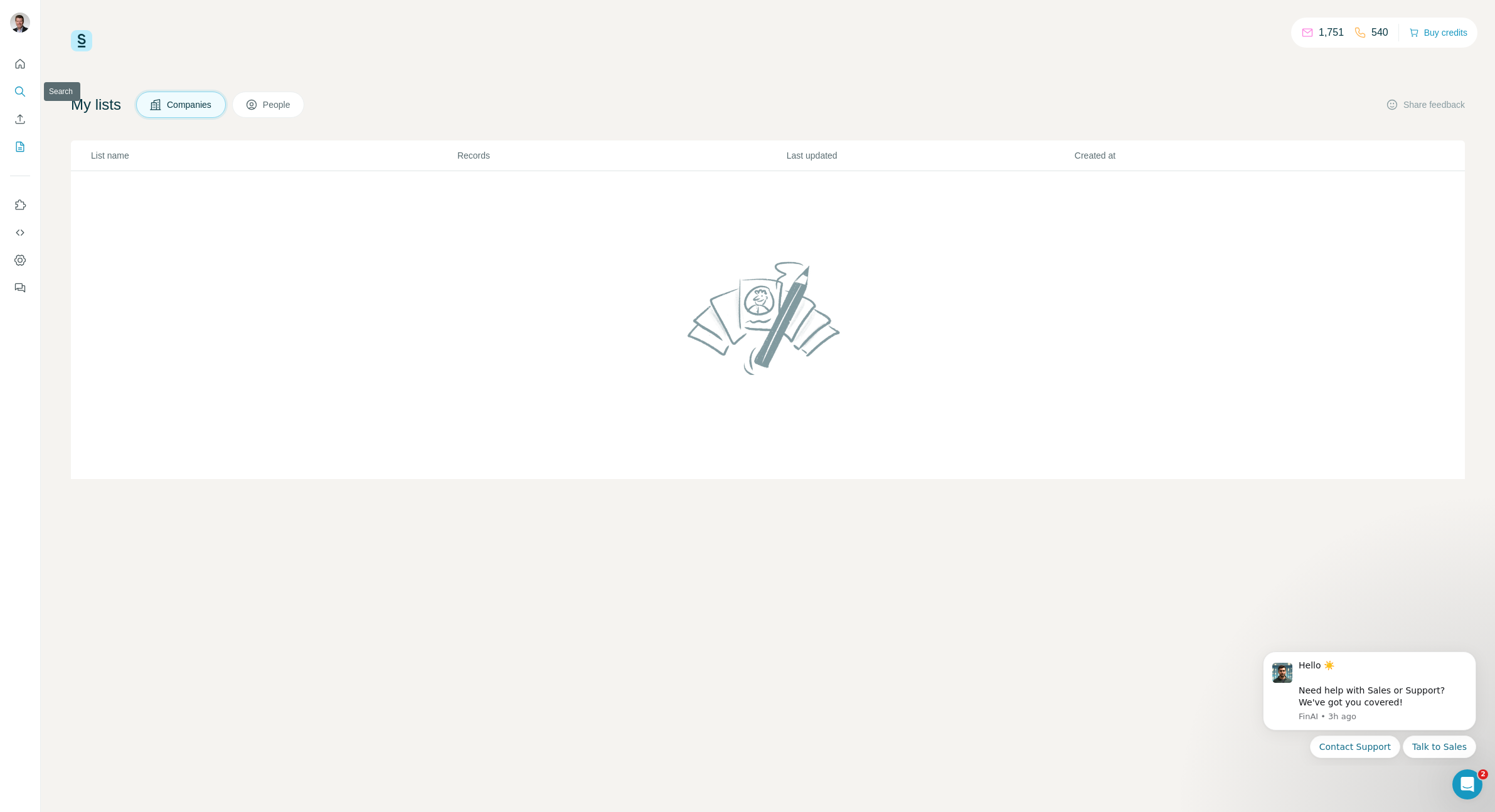
click at [22, 85] on icon "Search" at bounding box center [20, 91] width 12 height 12
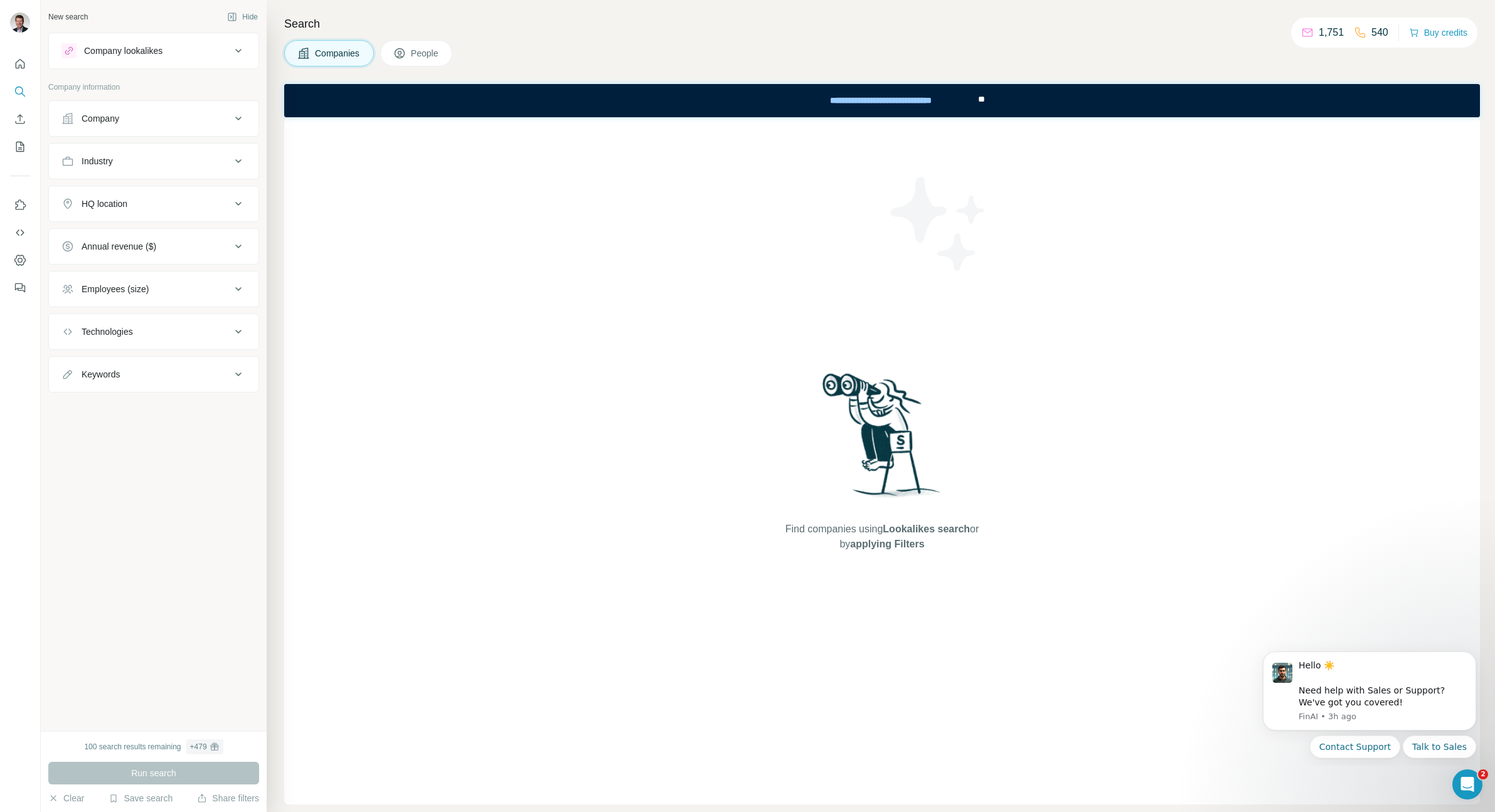
click at [132, 113] on div "Company" at bounding box center [146, 118] width 169 height 12
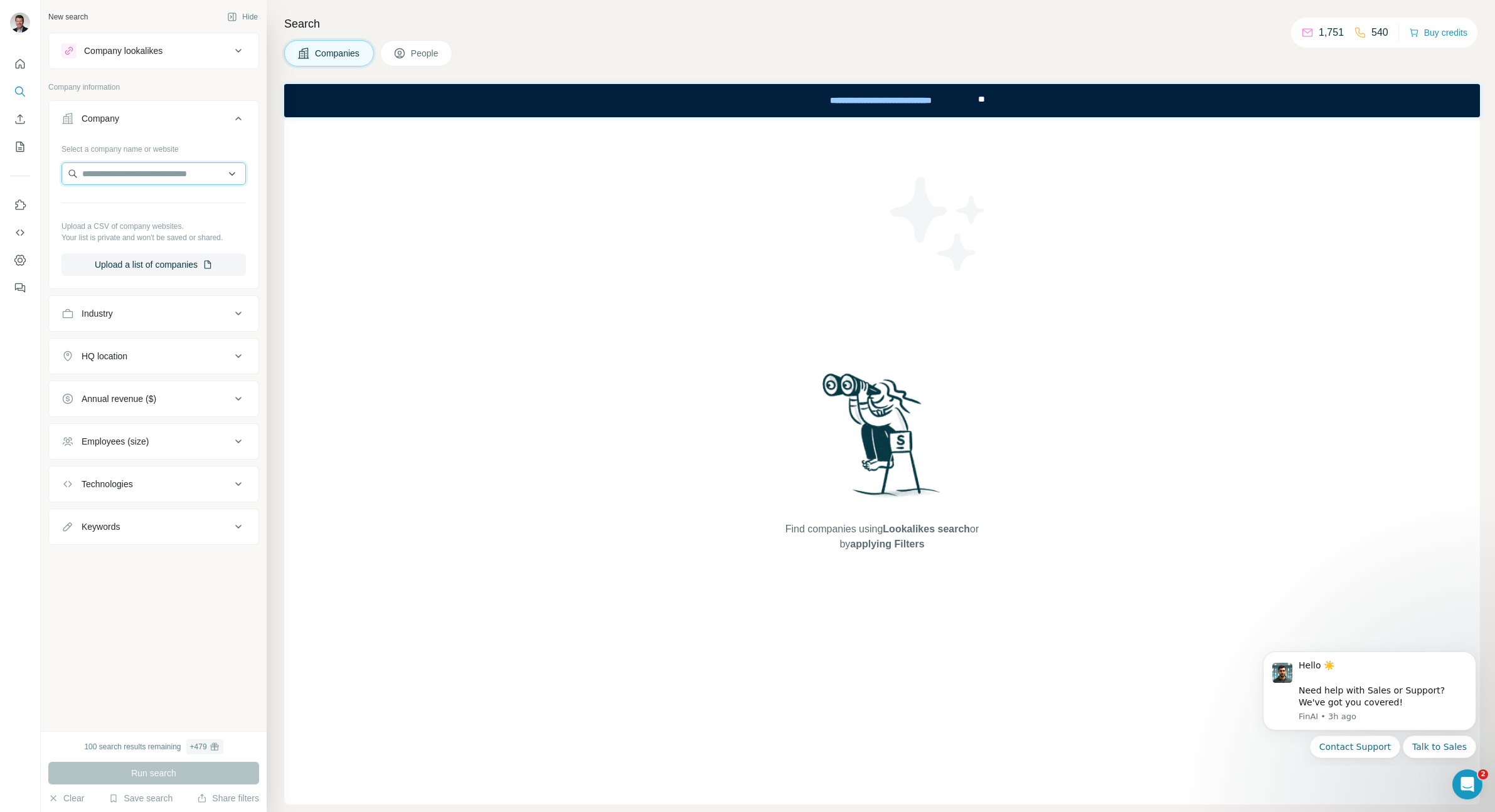
click at [128, 170] on input "text" at bounding box center [154, 174] width 184 height 22
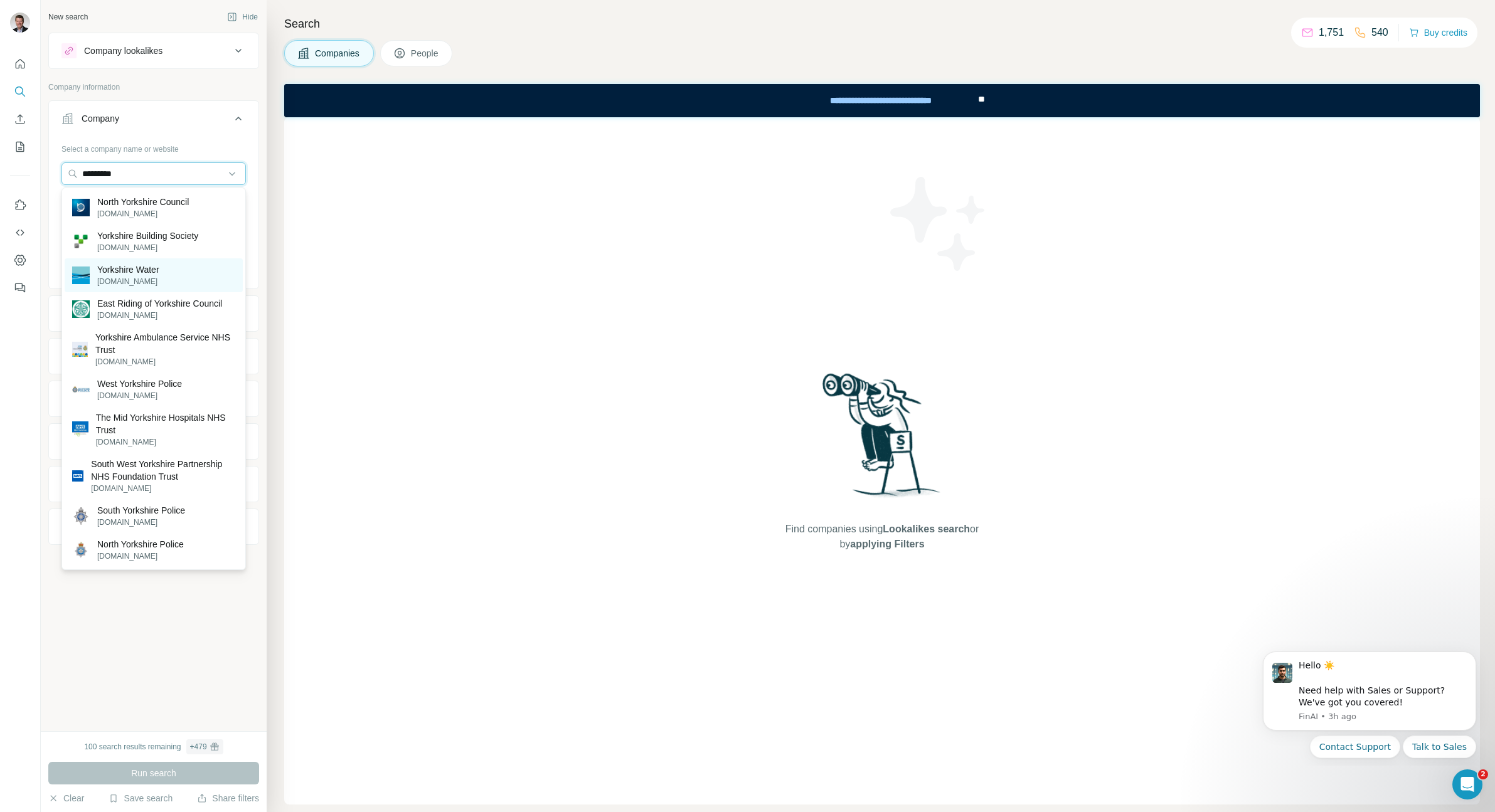
type input "*********"
click at [129, 266] on p "Yorkshire Water" at bounding box center [128, 270] width 62 height 12
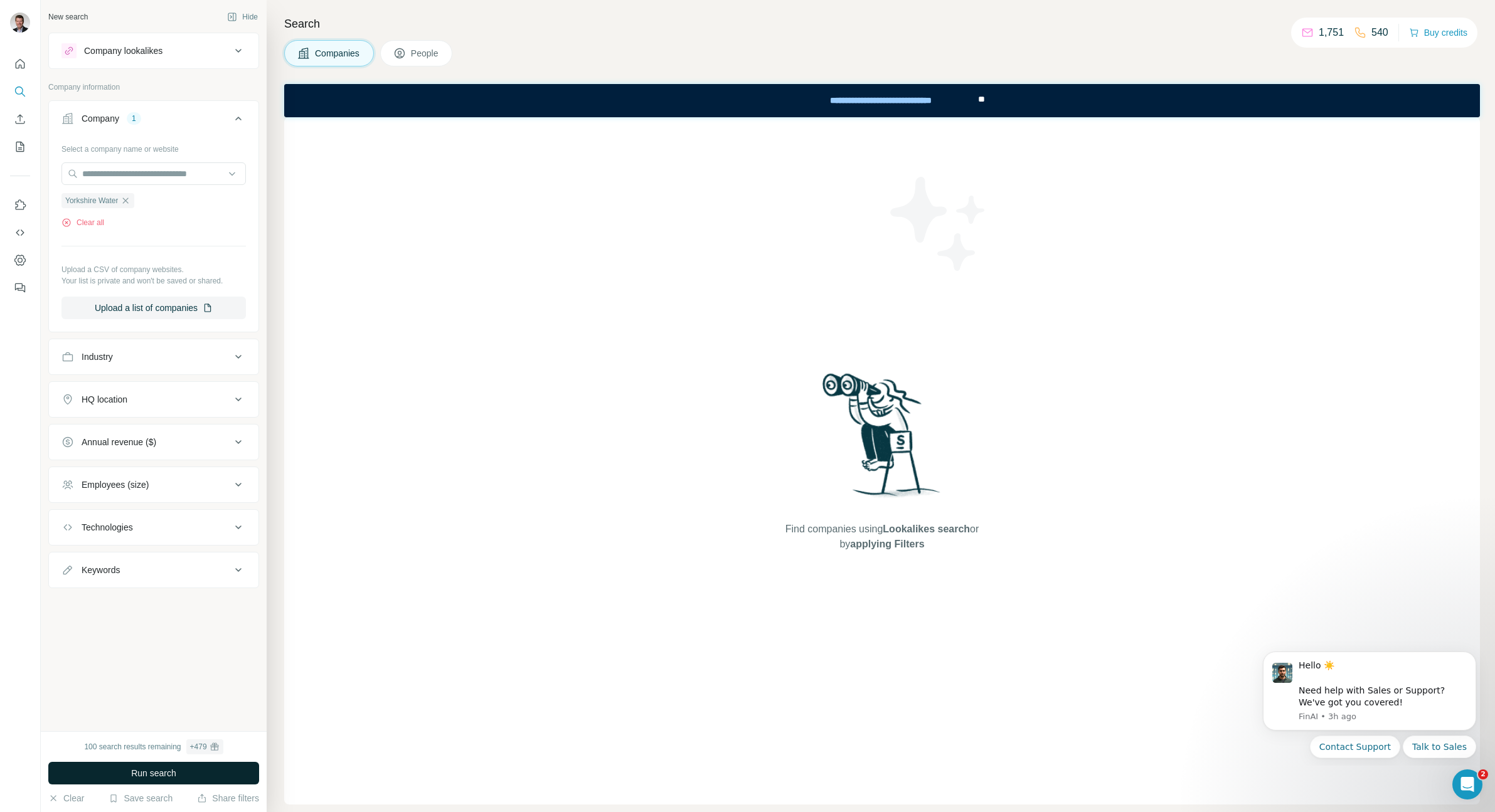
click at [138, 775] on span "Run search" at bounding box center [154, 773] width 45 height 12
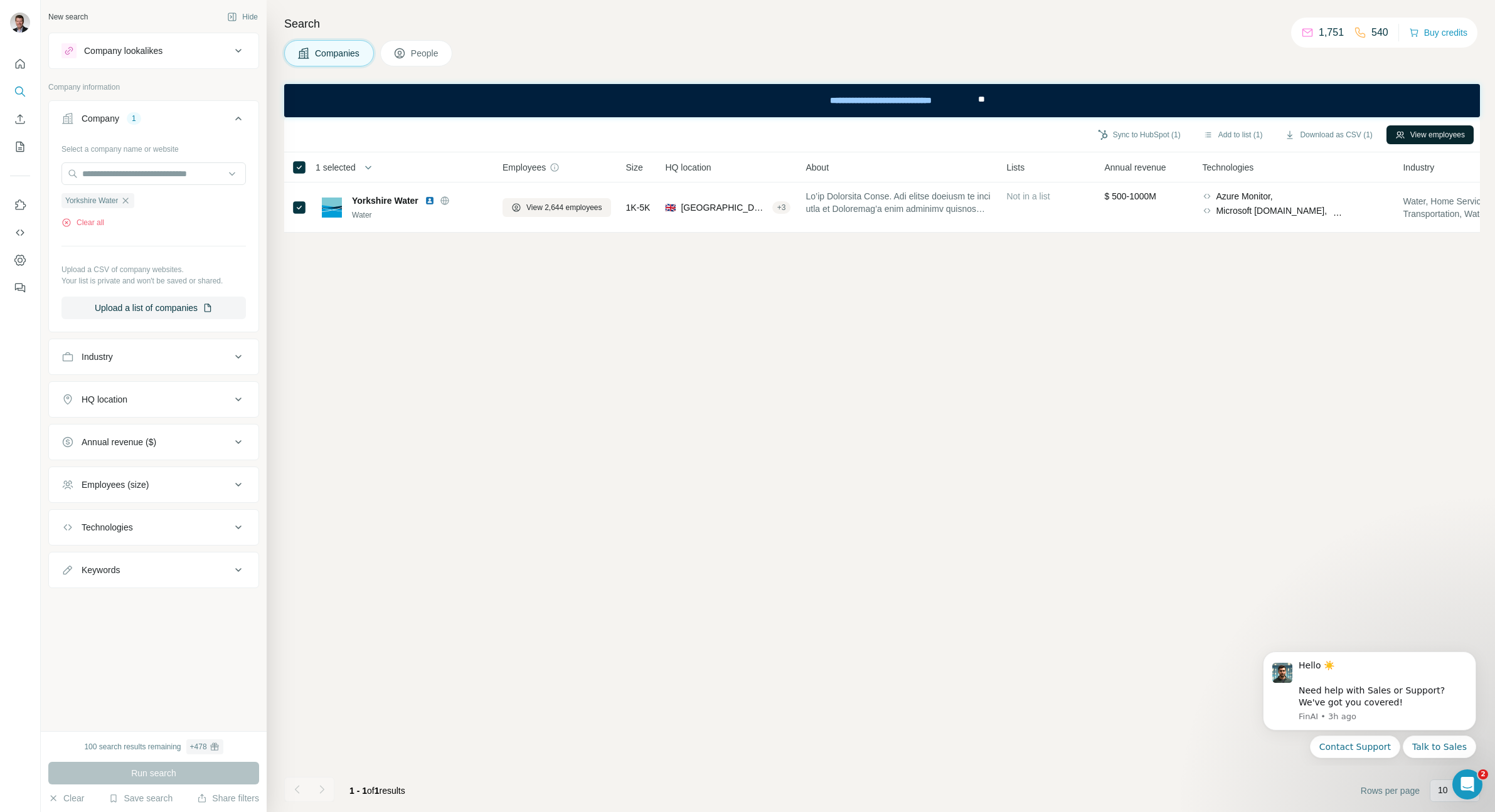
click at [1439, 134] on button "View employees" at bounding box center [1429, 134] width 87 height 19
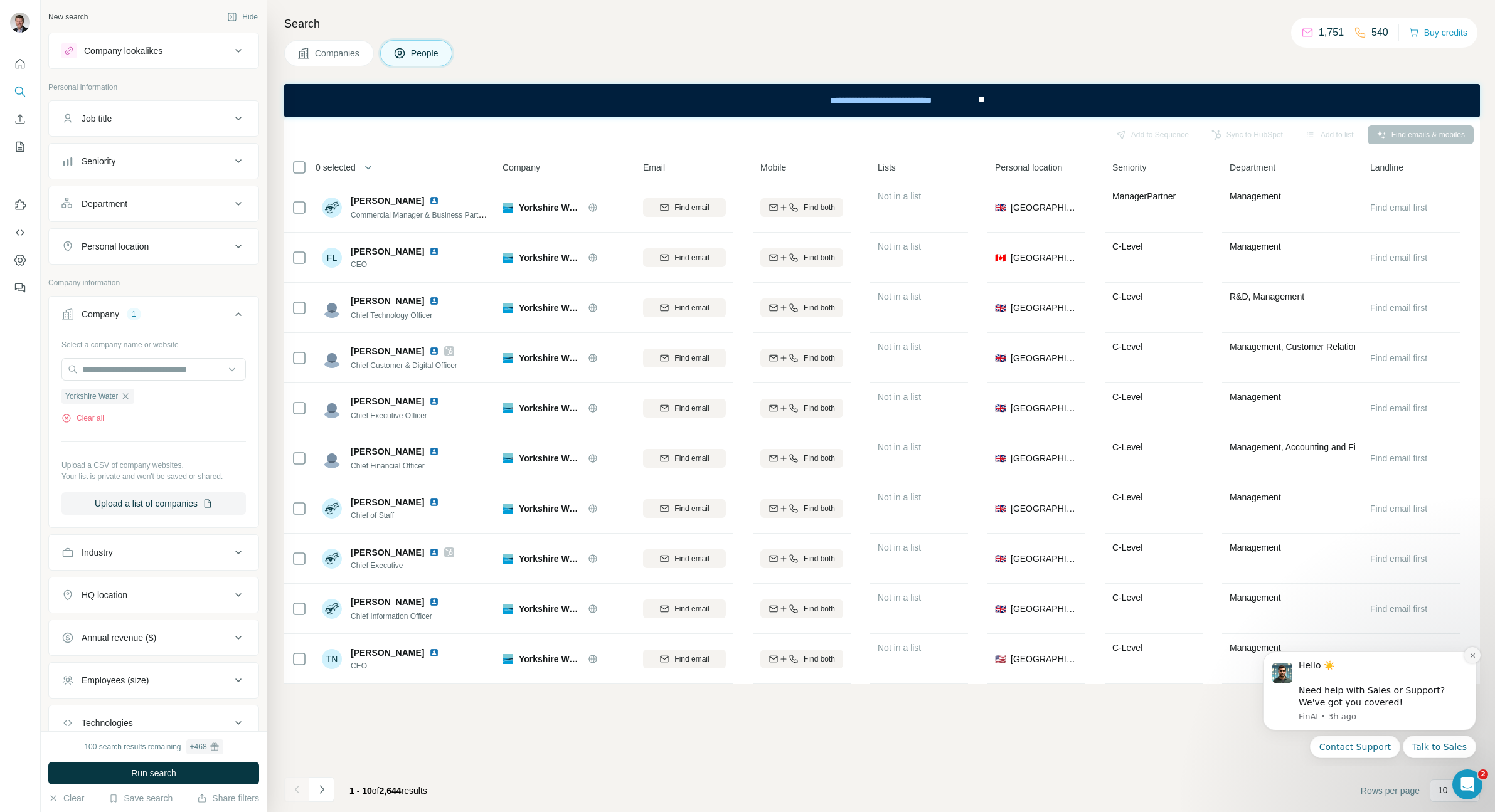
click at [1473, 655] on icon "Dismiss notification" at bounding box center [1472, 655] width 7 height 7
click at [1471, 655] on icon "Dismiss notification" at bounding box center [1472, 655] width 7 height 7
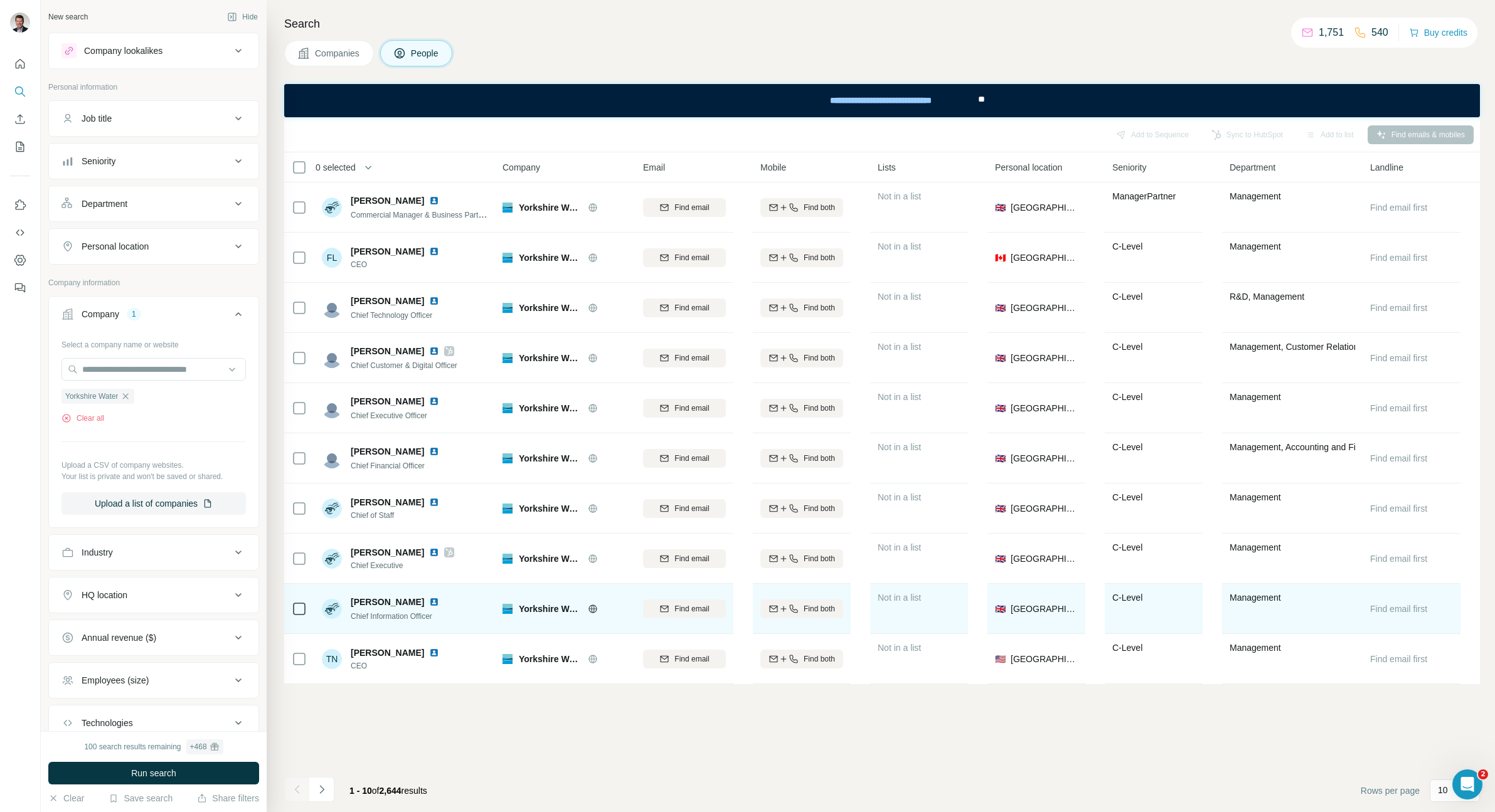
click at [333, 610] on img at bounding box center [332, 609] width 20 height 20
click at [396, 607] on span "[PERSON_NAME]" at bounding box center [388, 601] width 73 height 12
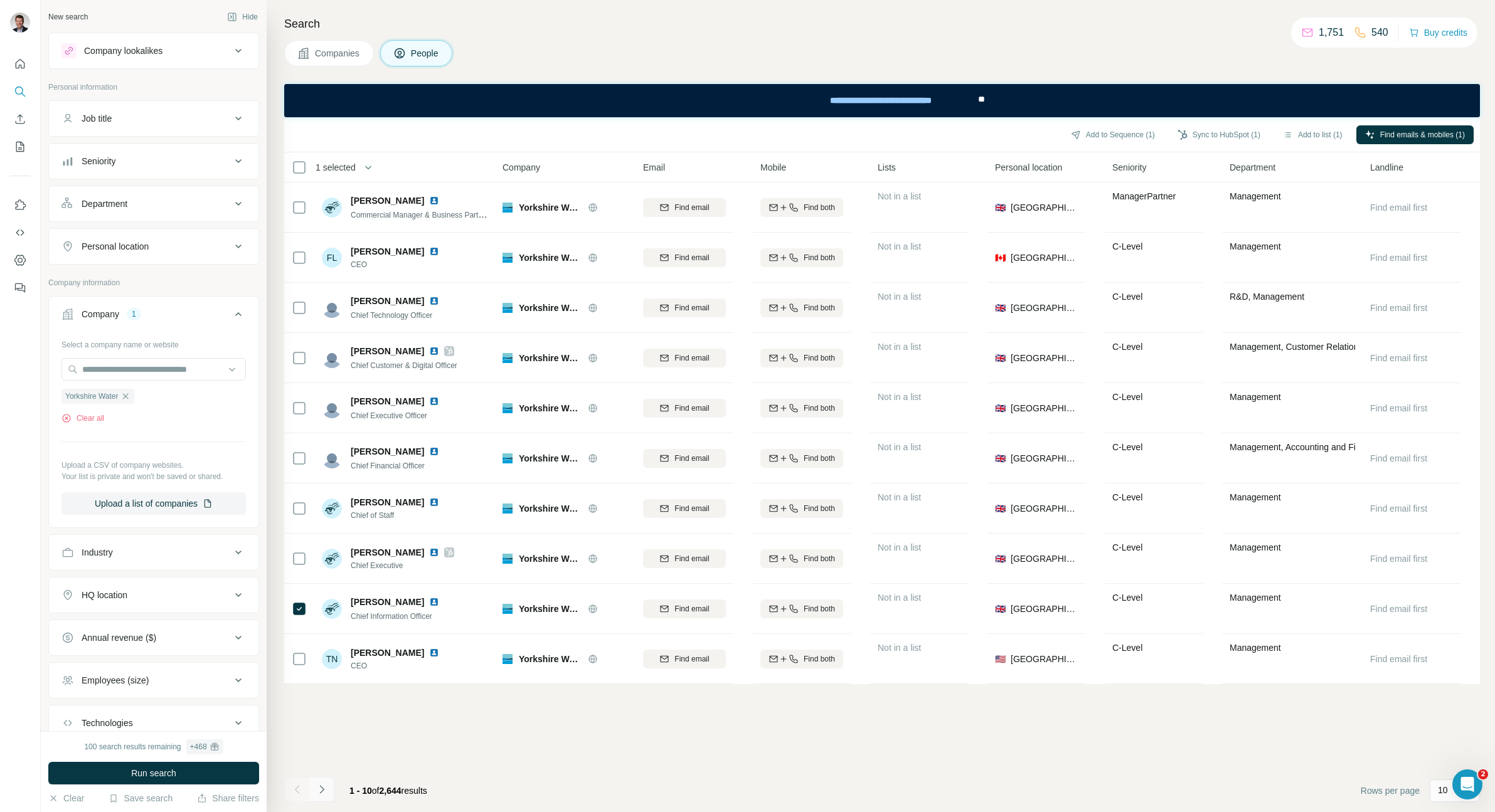
click at [322, 792] on icon "Navigate to next page" at bounding box center [321, 789] width 12 height 12
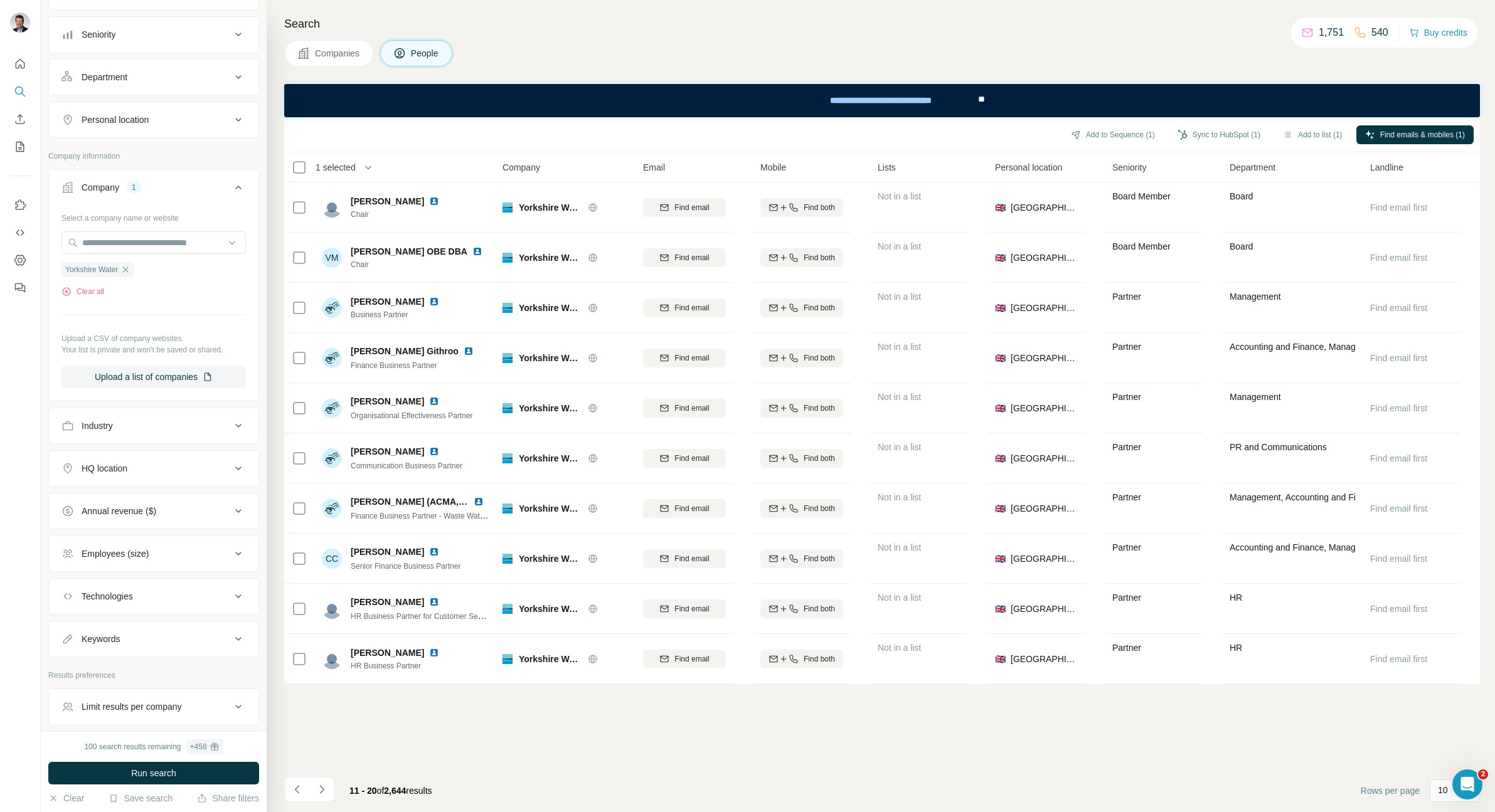
scroll to position [129, 0]
click at [158, 647] on button "Keywords" at bounding box center [154, 638] width 209 height 30
click at [140, 670] on input "text" at bounding box center [141, 668] width 159 height 22
type input "***"
click at [167, 776] on span "Run search" at bounding box center [154, 773] width 45 height 12
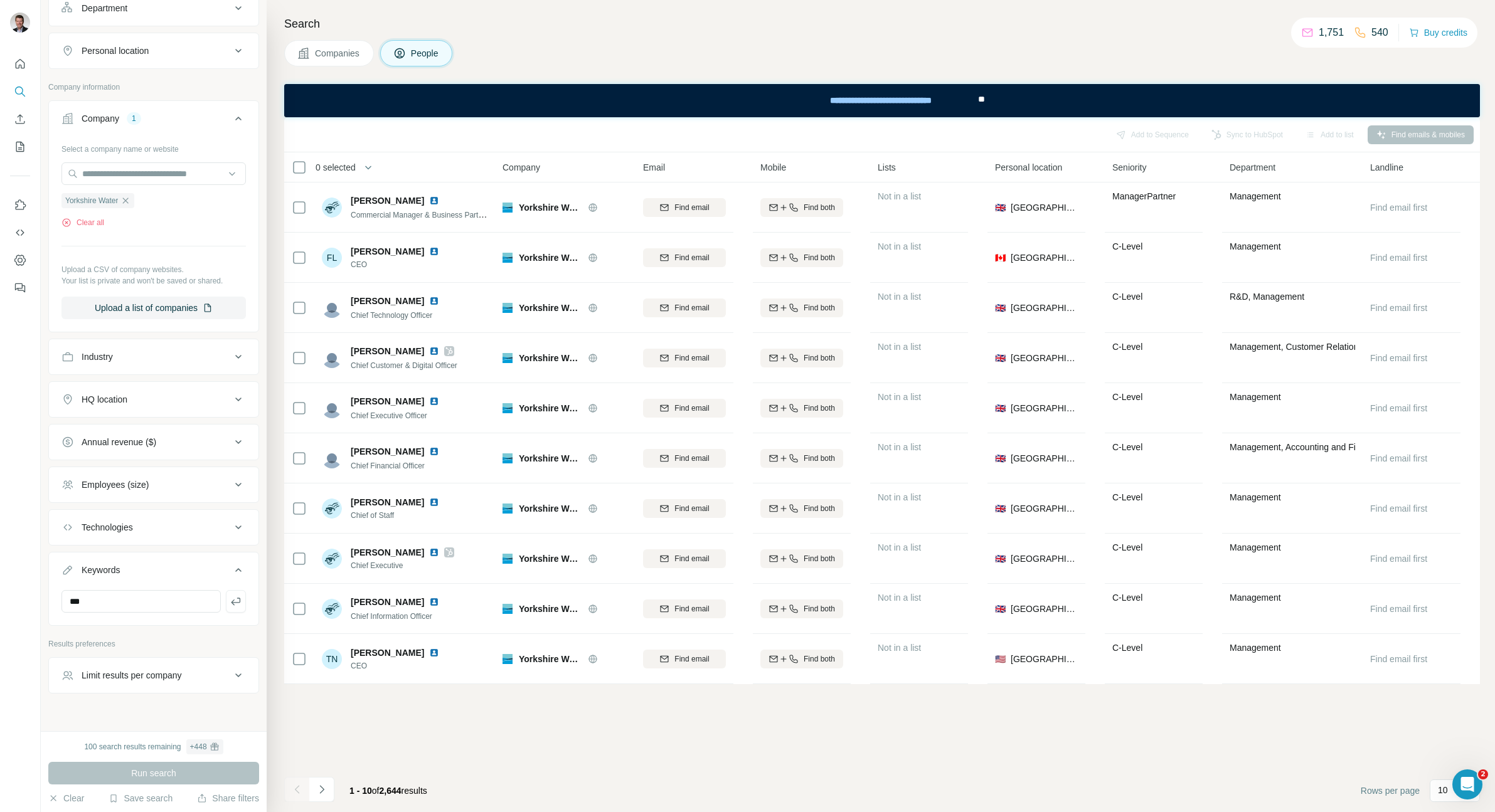
scroll to position [197, 0]
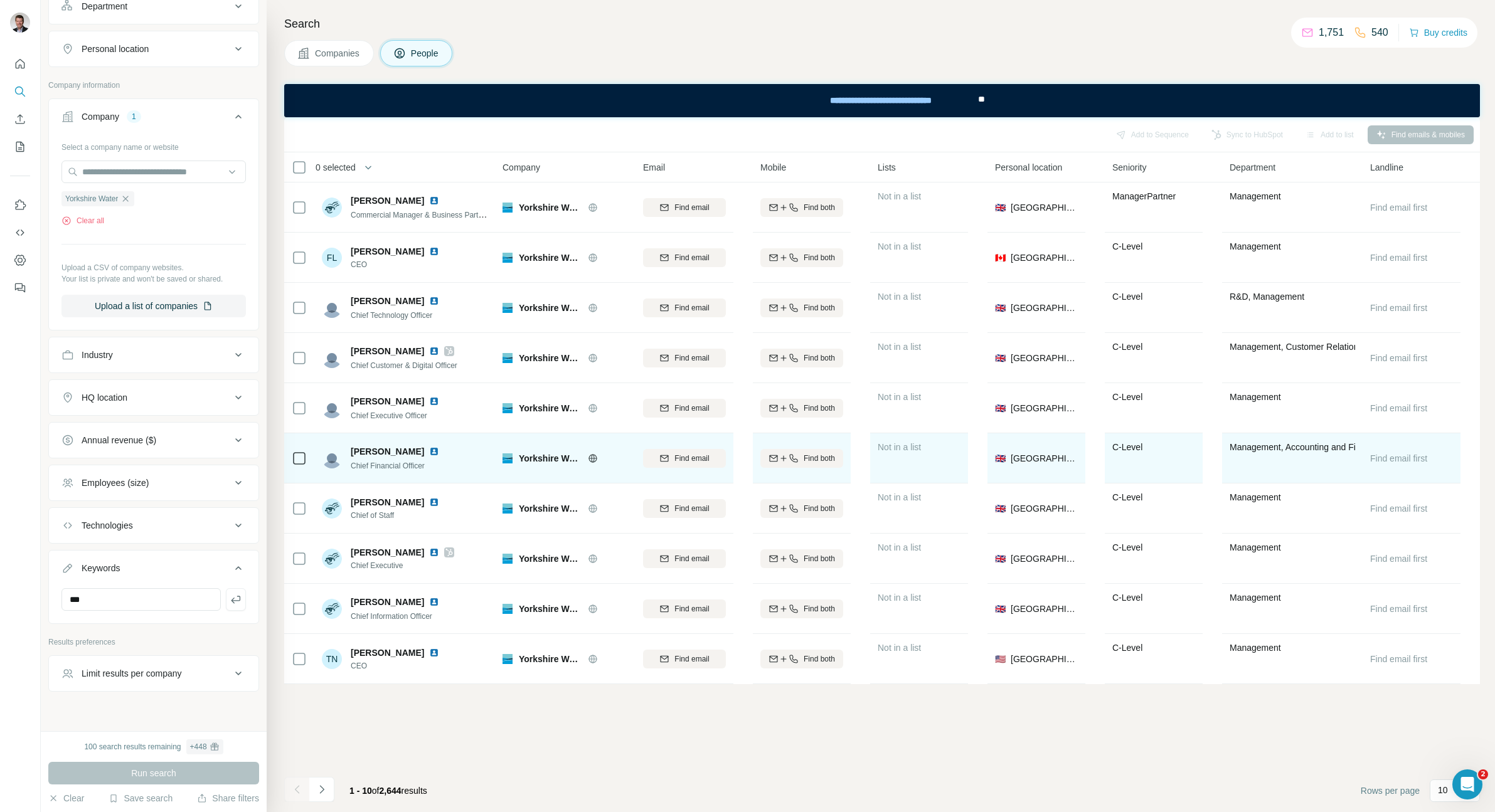
click at [429, 450] on img at bounding box center [434, 451] width 10 height 10
